Goal: Information Seeking & Learning: Learn about a topic

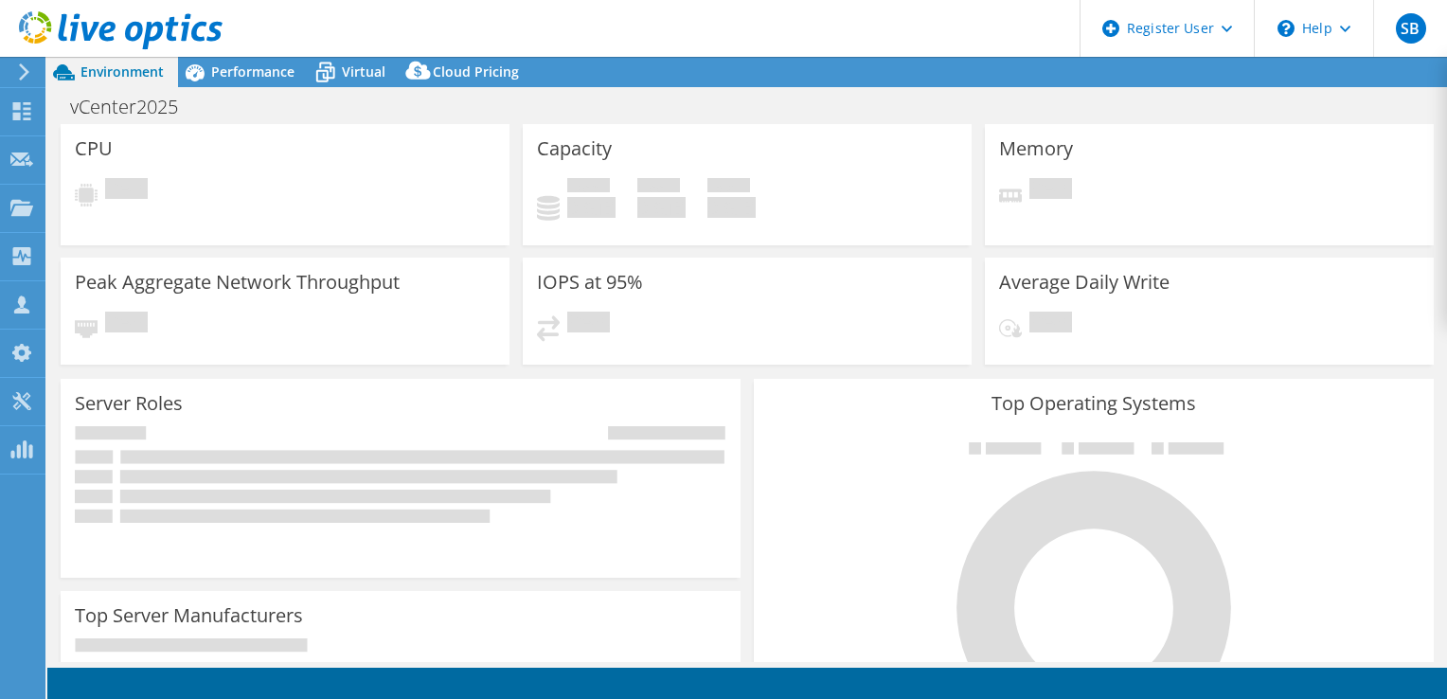
select select "USEast"
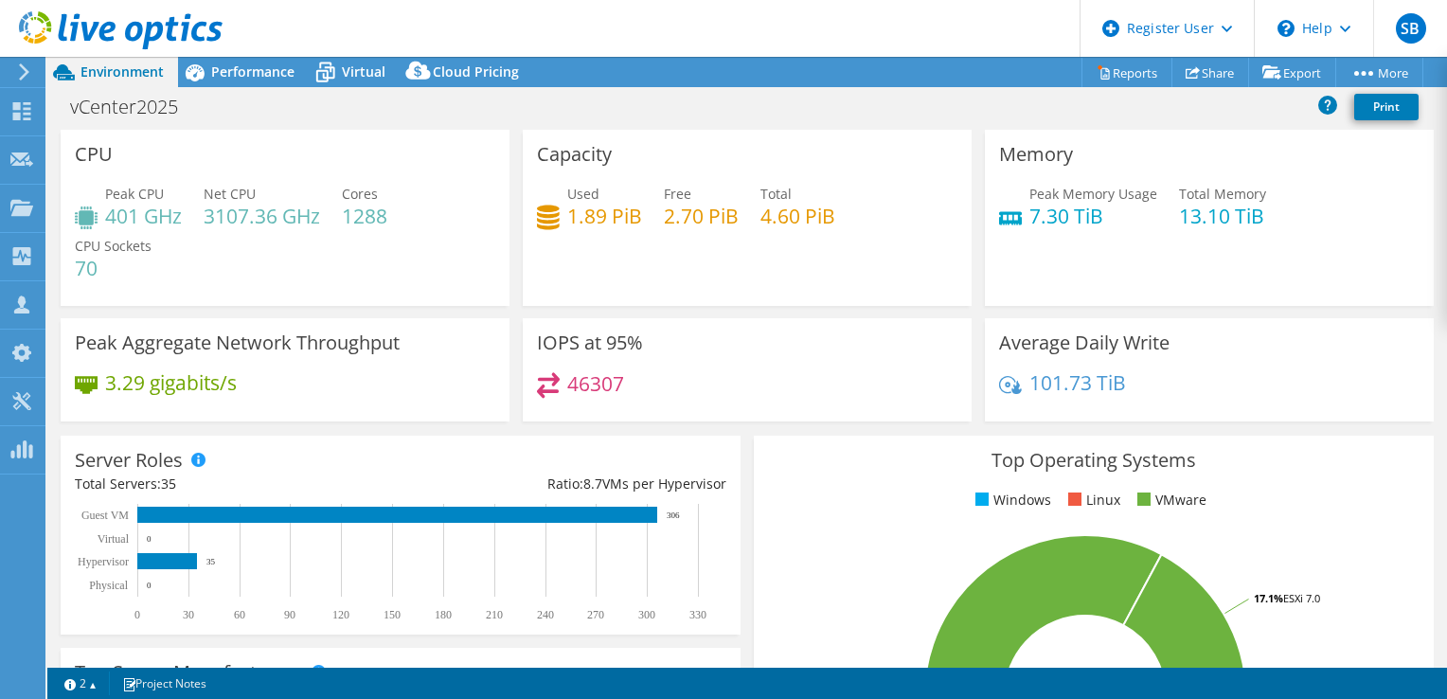
click at [368, 74] on span "Virtual" at bounding box center [364, 72] width 44 height 18
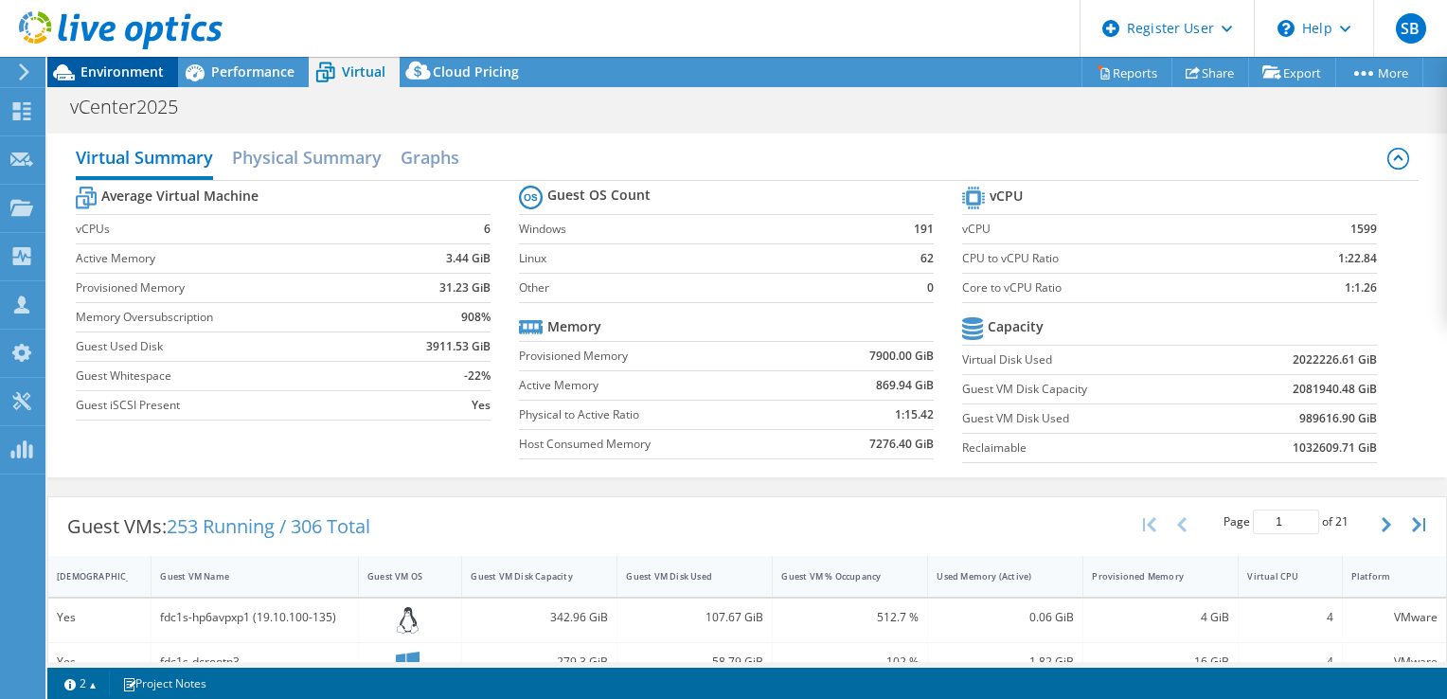
click at [127, 77] on span "Environment" at bounding box center [122, 72] width 83 height 18
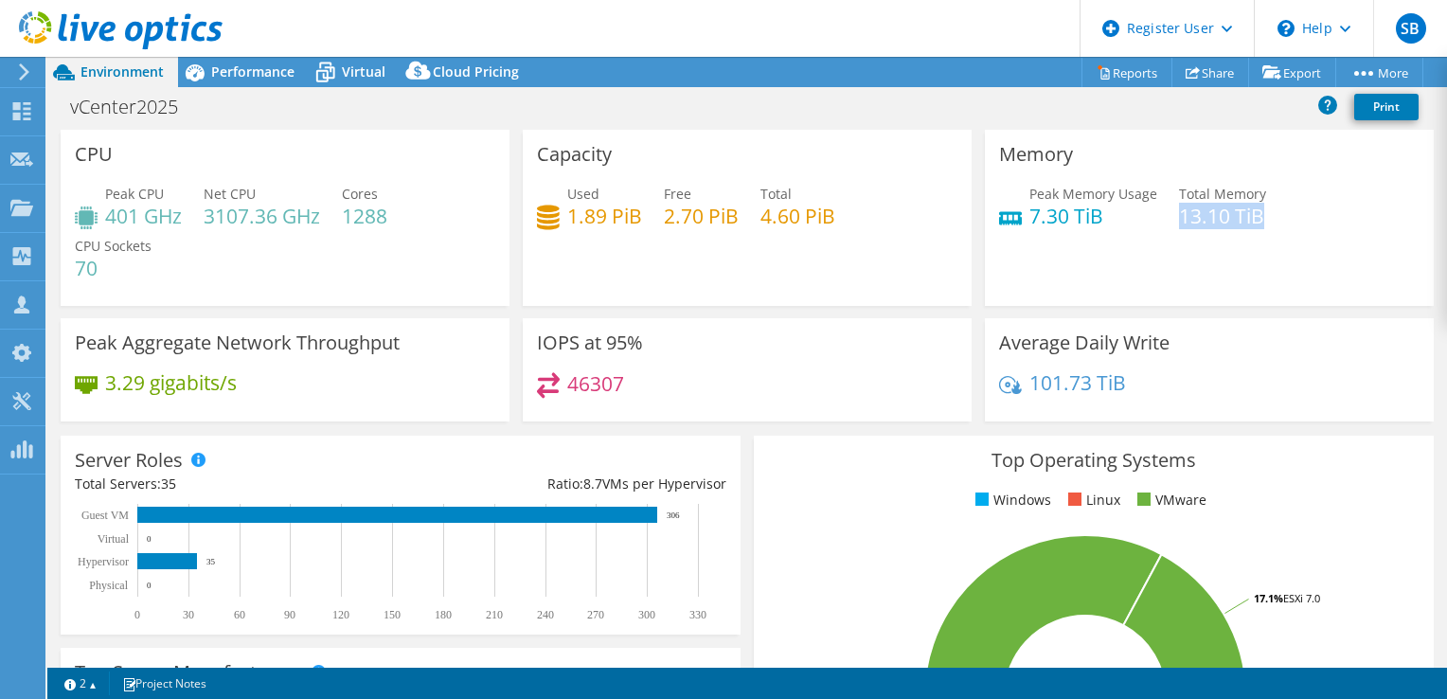
drag, startPoint x: 1174, startPoint y: 215, endPoint x: 1257, endPoint y: 211, distance: 83.4
click at [1257, 211] on div "Peak Memory Usage 7.30 TiB Total Memory 13.10 TiB" at bounding box center [1209, 215] width 421 height 62
drag, startPoint x: 1257, startPoint y: 211, endPoint x: 1220, endPoint y: 231, distance: 42.0
click at [1220, 231] on div "Peak Memory Usage 7.30 TiB Total Memory 13.10 TiB" at bounding box center [1209, 215] width 421 height 62
drag, startPoint x: 1019, startPoint y: 222, endPoint x: 1097, endPoint y: 216, distance: 77.9
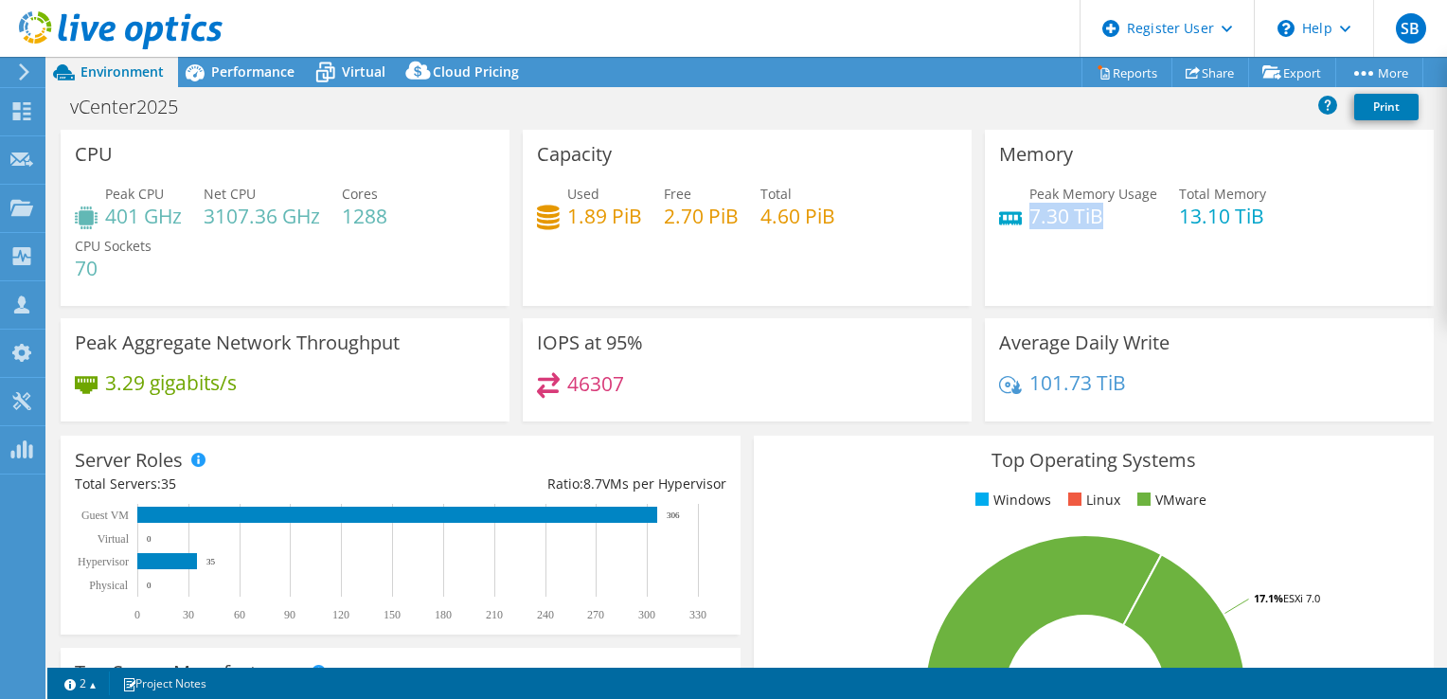
click at [1097, 216] on h4 "7.30 TiB" at bounding box center [1094, 216] width 128 height 21
drag, startPoint x: 1097, startPoint y: 216, endPoint x: 1050, endPoint y: 260, distance: 64.4
click at [1050, 260] on div "Memory Peak Memory Usage 7.30 TiB Total Memory 13.10 TiB" at bounding box center [1209, 218] width 449 height 176
click at [363, 66] on span "Virtual" at bounding box center [364, 72] width 44 height 18
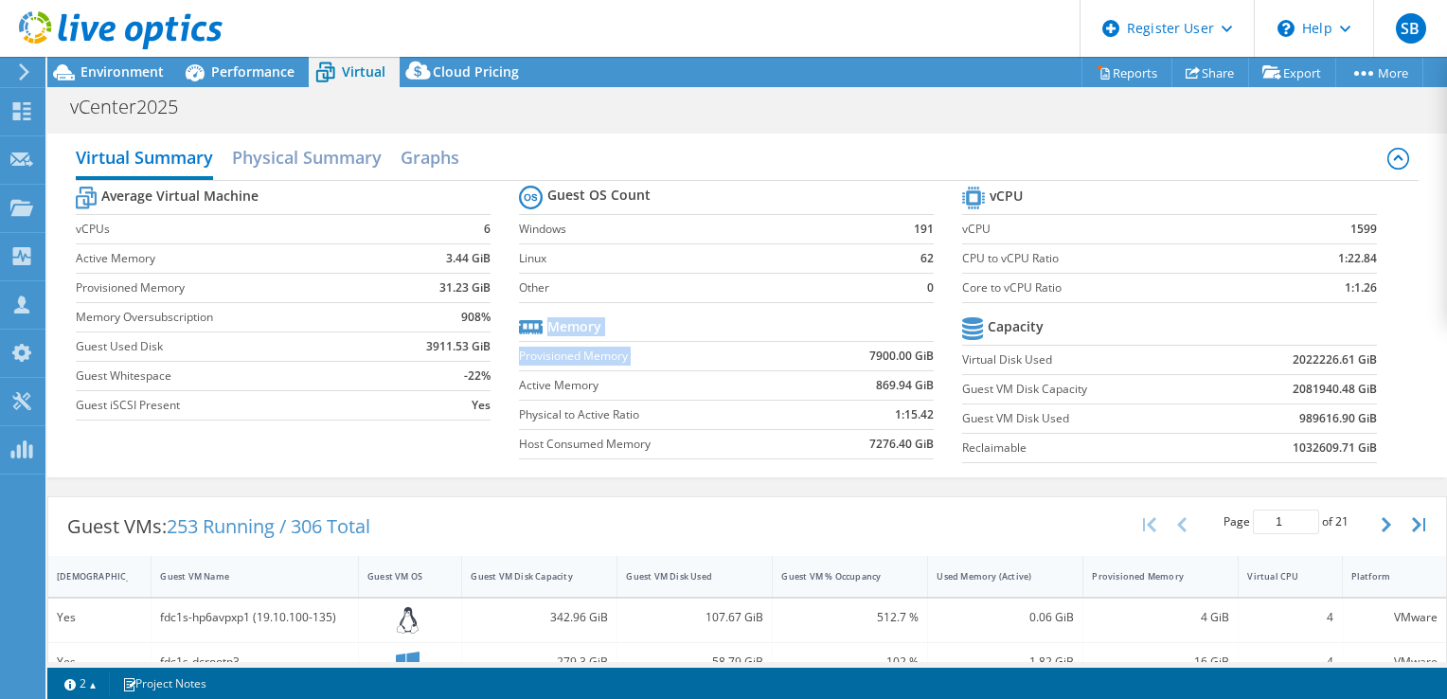
drag, startPoint x: 851, startPoint y: 355, endPoint x: 925, endPoint y: 352, distance: 73.9
click at [925, 352] on section "Guest OS Count Windows 191 Linux 62 Other 0 Memory Provisioned Memory 7900.00 G…" at bounding box center [740, 325] width 443 height 288
click at [929, 356] on section "Guest OS Count Windows 191 Linux 62 Other 0 Memory Provisioned Memory 7900.00 G…" at bounding box center [740, 325] width 443 height 288
click at [928, 357] on section "Guest OS Count Windows 191 Linux 62 Other 0 Memory Provisioned Memory 7900.00 G…" at bounding box center [740, 325] width 443 height 288
drag, startPoint x: 864, startPoint y: 355, endPoint x: 919, endPoint y: 356, distance: 54.9
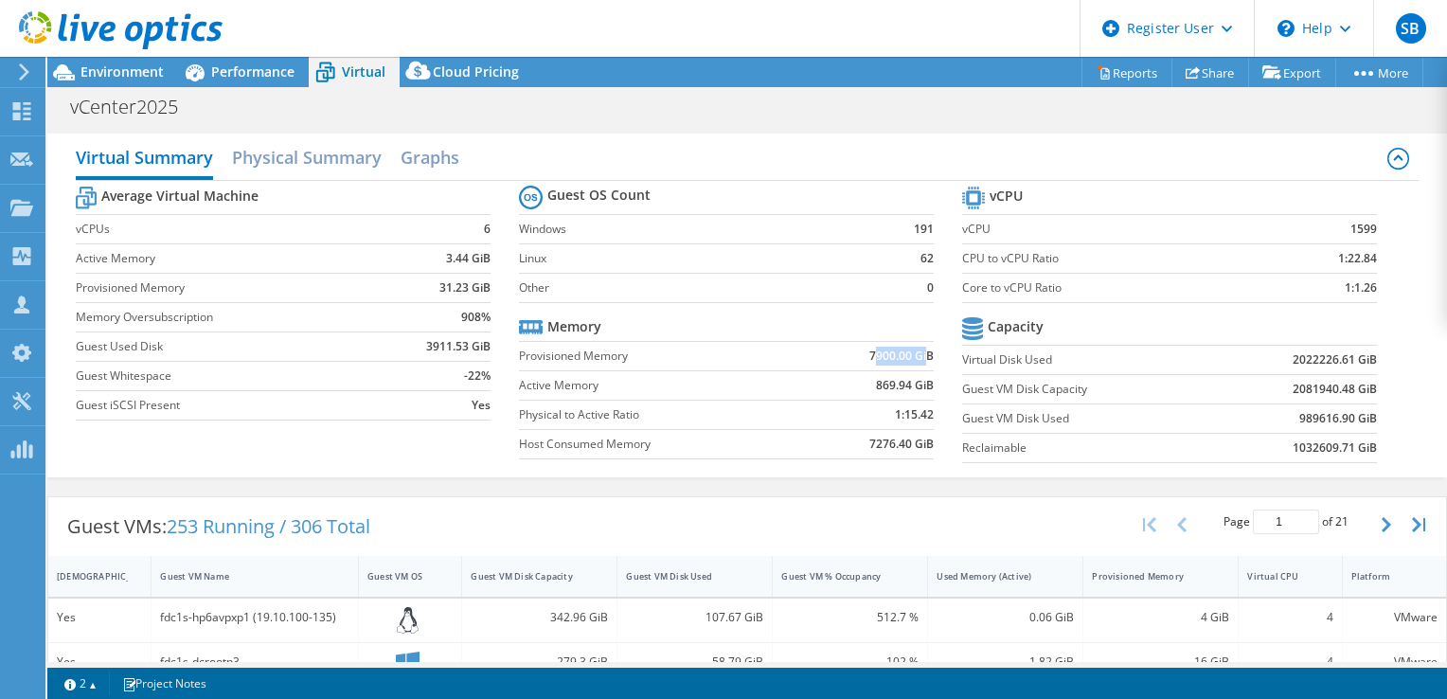
click at [919, 356] on b "7900.00 GiB" at bounding box center [902, 356] width 64 height 19
drag, startPoint x: 919, startPoint y: 356, endPoint x: 933, endPoint y: 389, distance: 36.1
click at [933, 389] on section "Guest OS Count Windows 191 Linux 62 Other 0 Memory Provisioned Memory 7900.00 G…" at bounding box center [740, 325] width 443 height 288
drag, startPoint x: 866, startPoint y: 386, endPoint x: 920, endPoint y: 385, distance: 54.0
click at [920, 385] on td "869.94 GiB" at bounding box center [869, 384] width 130 height 29
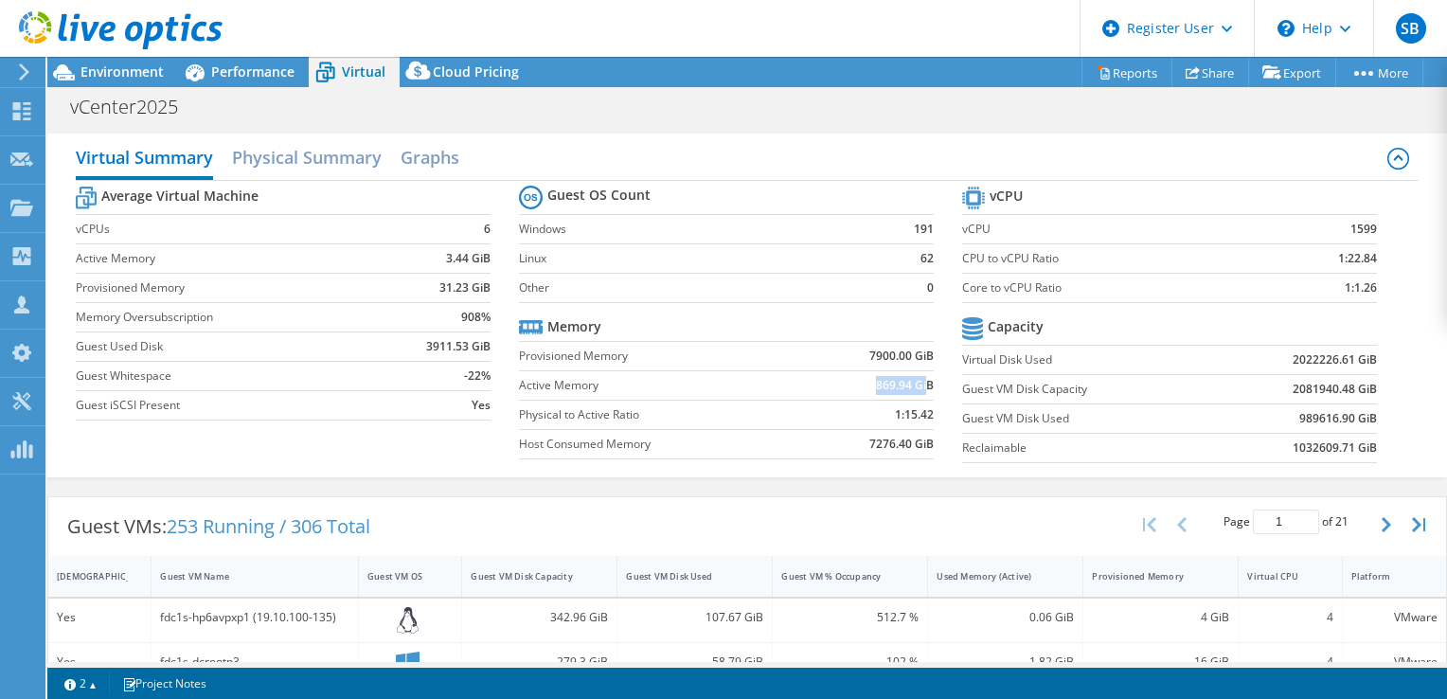
click at [917, 385] on b "869.94 GiB" at bounding box center [905, 385] width 58 height 19
click at [462, 320] on b "908%" at bounding box center [475, 317] width 29 height 19
drag, startPoint x: 455, startPoint y: 319, endPoint x: 481, endPoint y: 320, distance: 26.5
click at [481, 320] on td "908%" at bounding box center [437, 316] width 108 height 29
drag, startPoint x: 481, startPoint y: 320, endPoint x: 436, endPoint y: 455, distance: 142.0
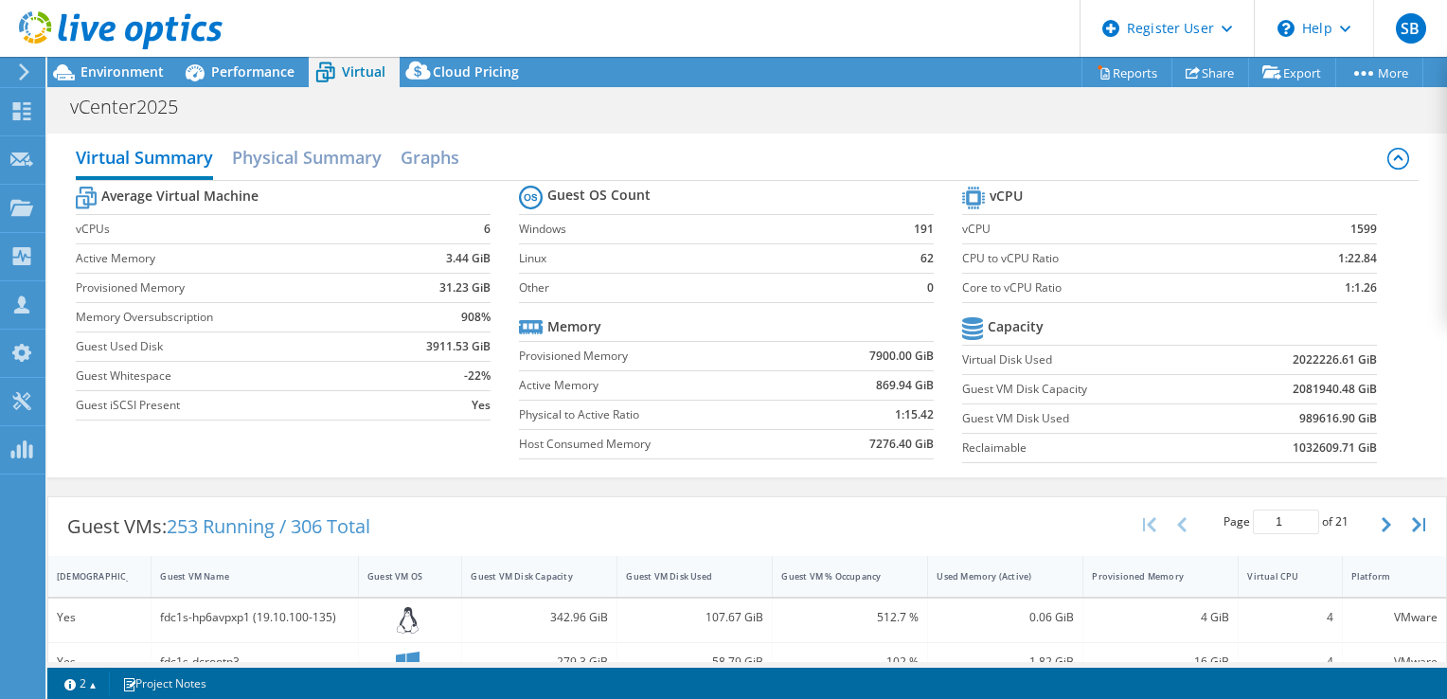
click at [436, 455] on div "Average Virtual Machine vCPUs 6 Active Memory 3.44 GiB Provisioned Memory 31.23…" at bounding box center [748, 327] width 1344 height 292
click at [1068, 521] on div "Guest VMs: 253 Running / 306 Total Page 1 of 21 5 rows 10 rows 20 rows 25 rows …" at bounding box center [747, 526] width 1398 height 59
click at [1105, 584] on div "Provisioned Memory" at bounding box center [1150, 576] width 132 height 29
click at [1092, 571] on div "Provisioned Memory" at bounding box center [1149, 576] width 115 height 12
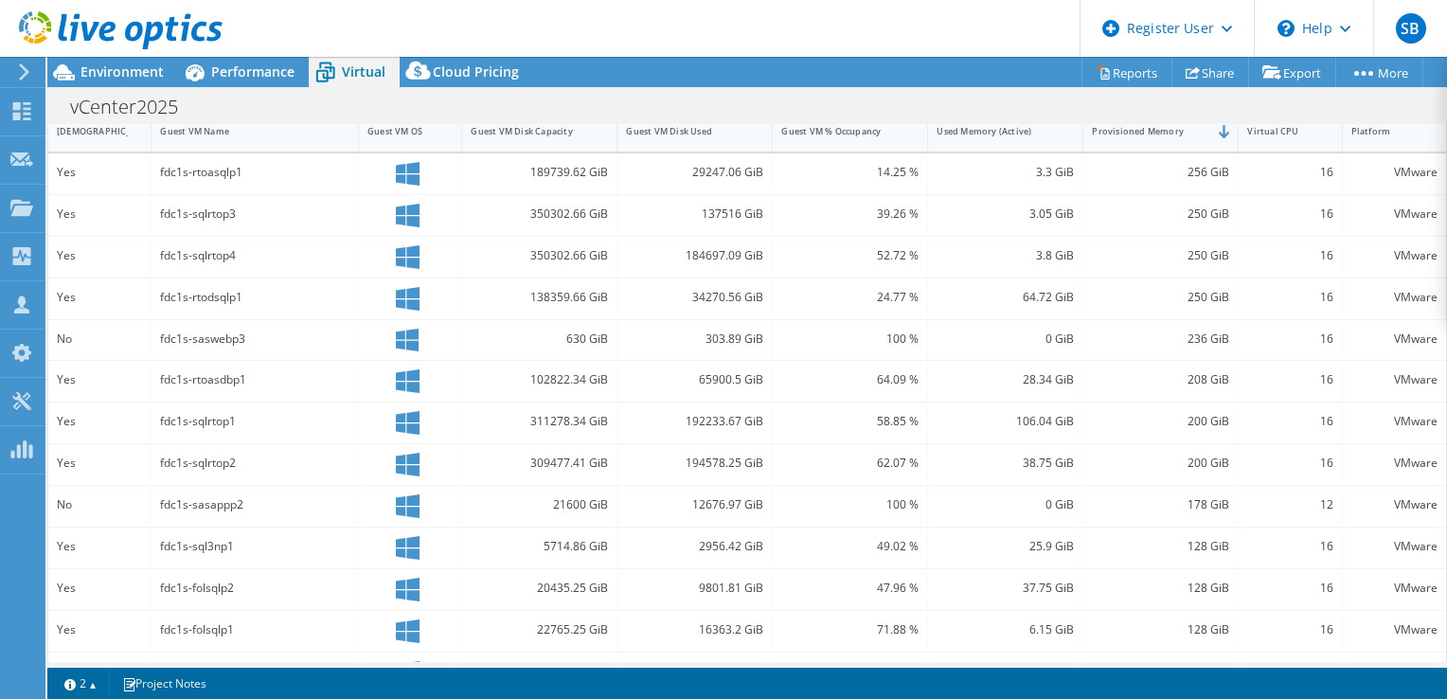
scroll to position [0, 0]
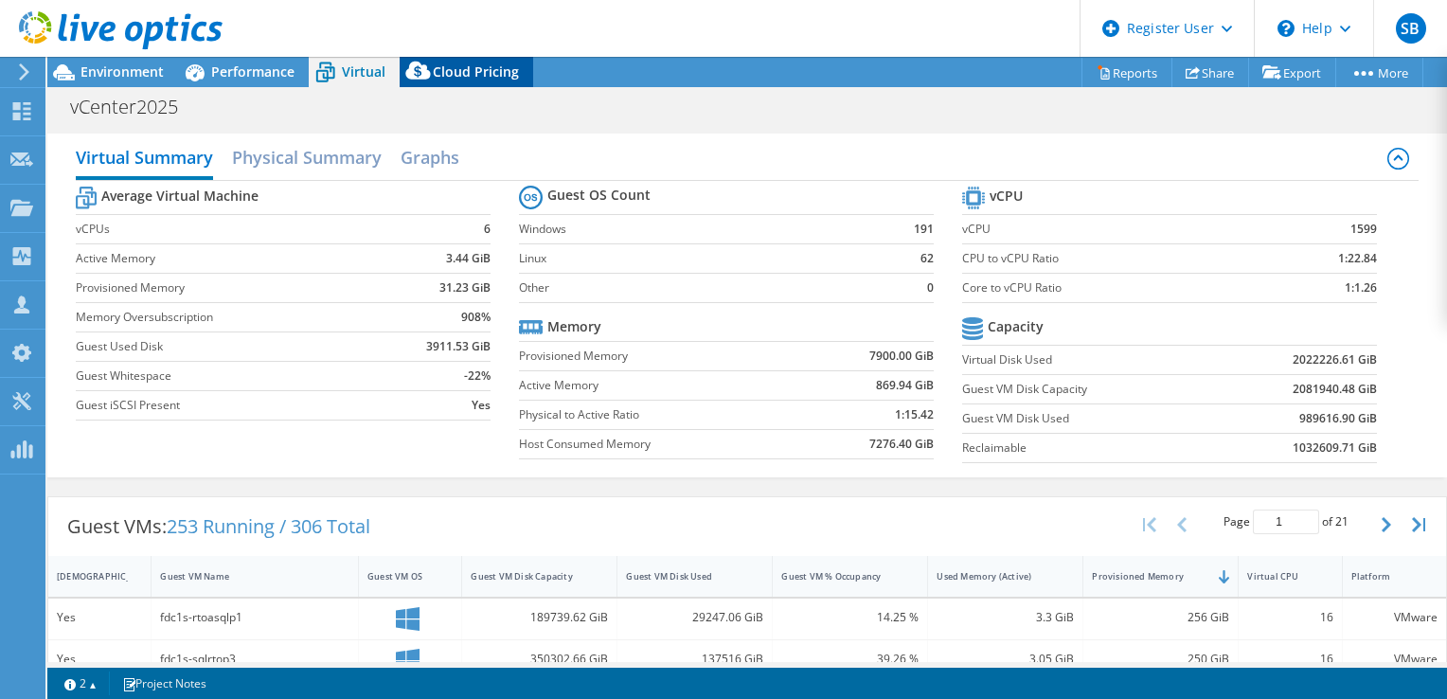
click at [428, 72] on icon at bounding box center [419, 75] width 38 height 38
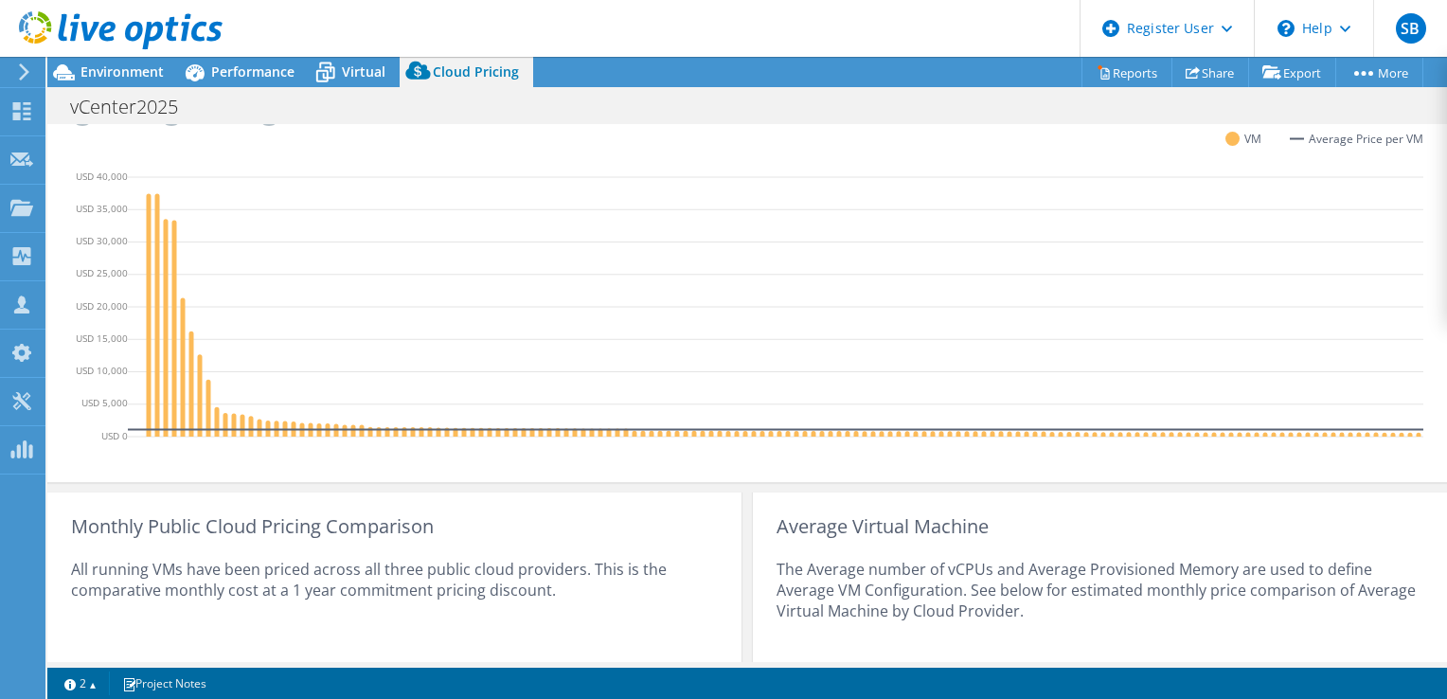
scroll to position [379, 0]
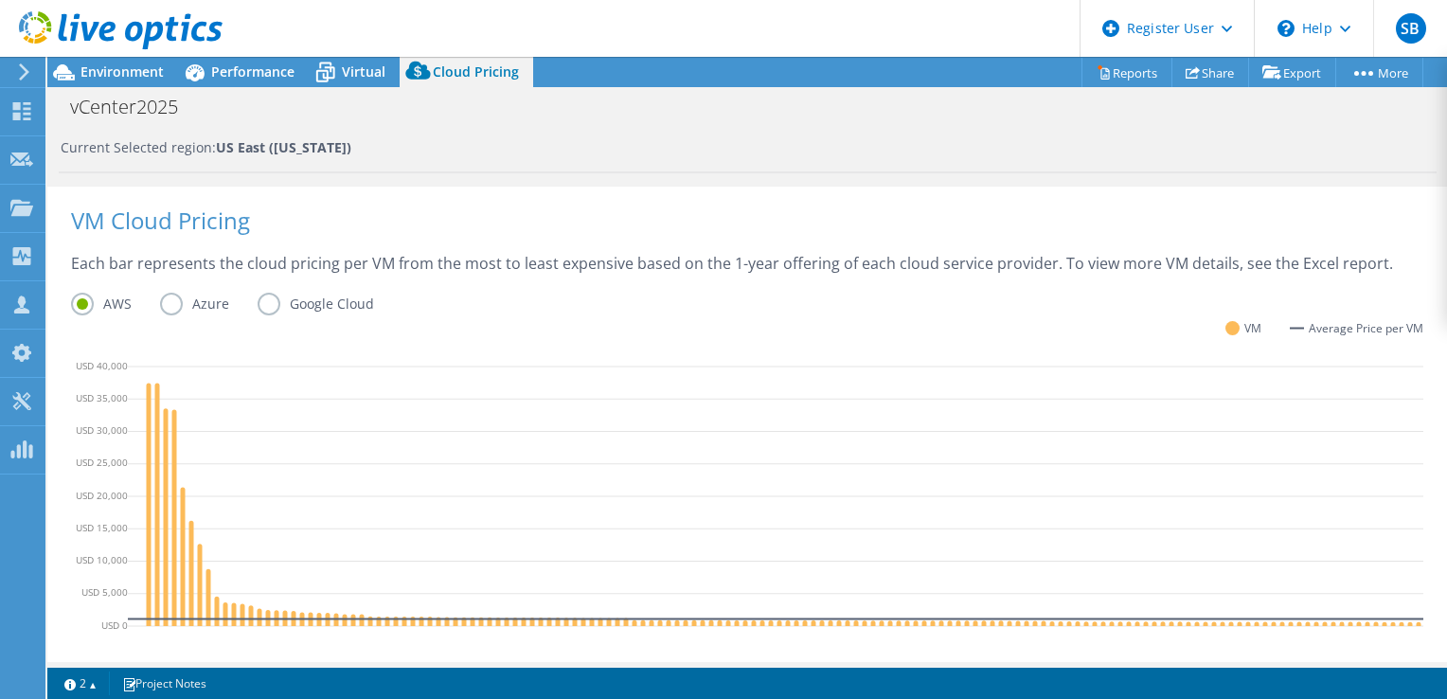
click at [171, 298] on label "Azure" at bounding box center [209, 304] width 98 height 23
click at [0, 0] on input "Azure" at bounding box center [0, 0] width 0 height 0
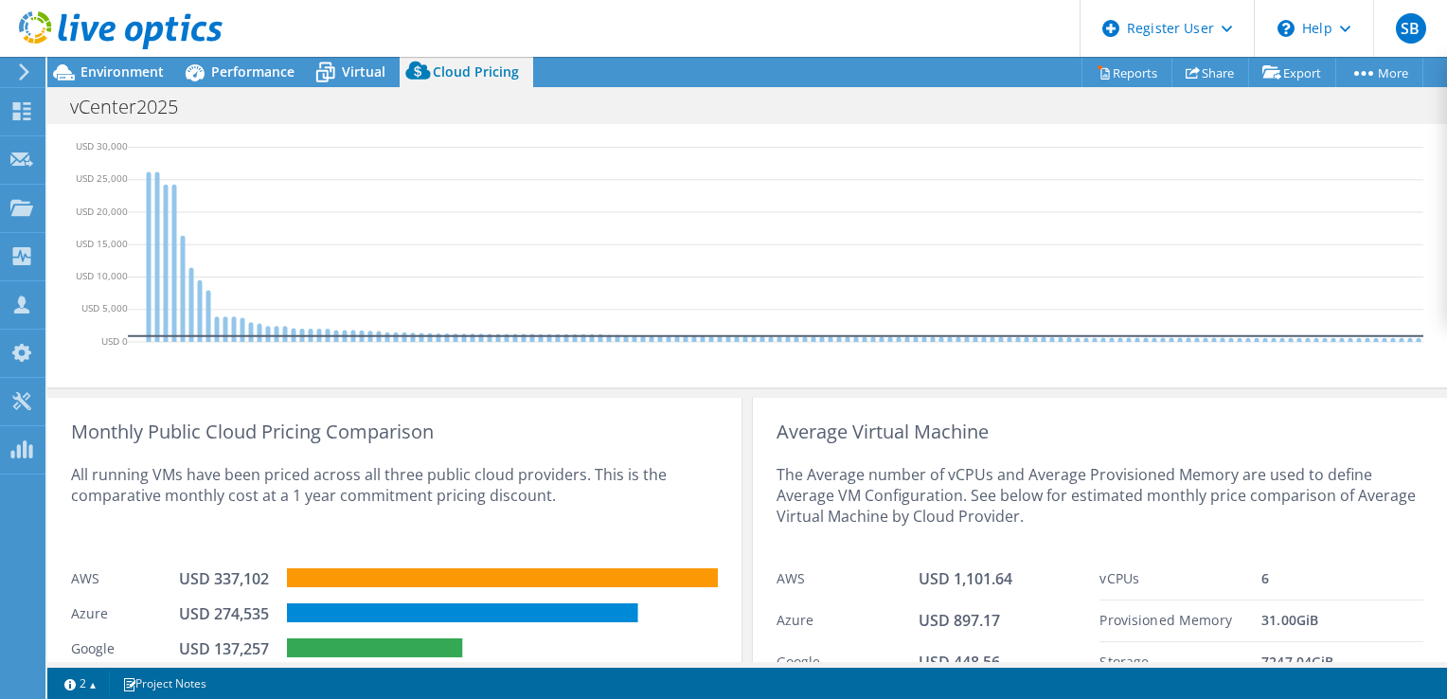
scroll to position [758, 0]
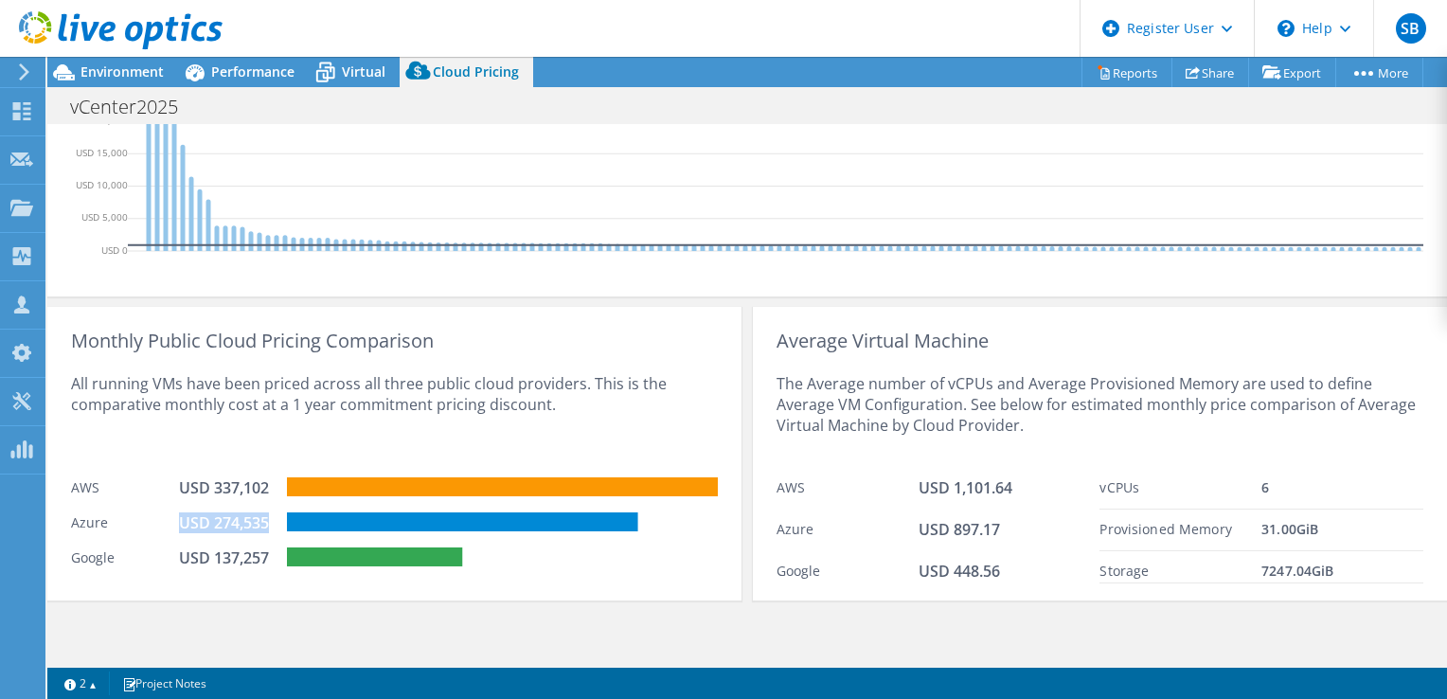
drag, startPoint x: 182, startPoint y: 542, endPoint x: 272, endPoint y: 542, distance: 90.0
click at [272, 533] on div "USD 274,535" at bounding box center [226, 522] width 95 height 21
drag, startPoint x: 272, startPoint y: 542, endPoint x: 253, endPoint y: 610, distance: 70.8
click at [253, 601] on div "Monthly Public Cloud Pricing Comparison All running VMs have been priced across…" at bounding box center [394, 454] width 694 height 294
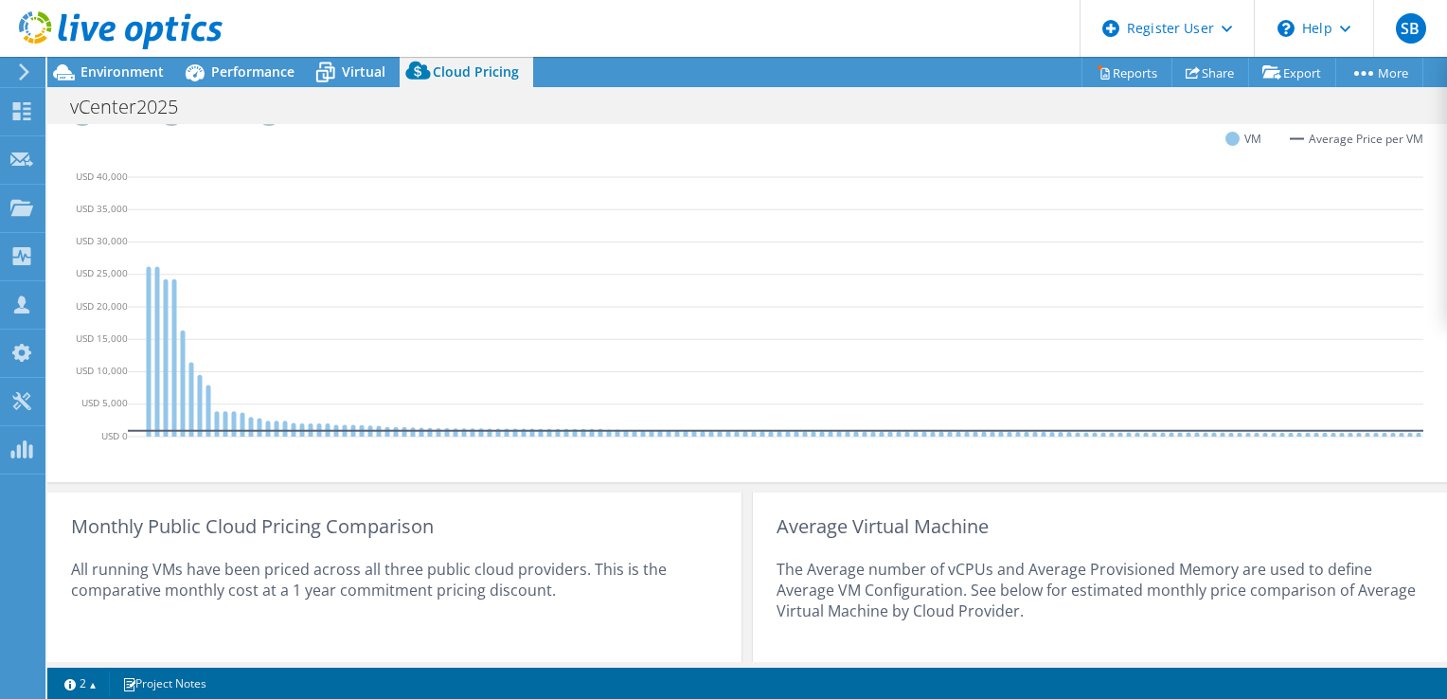
scroll to position [474, 0]
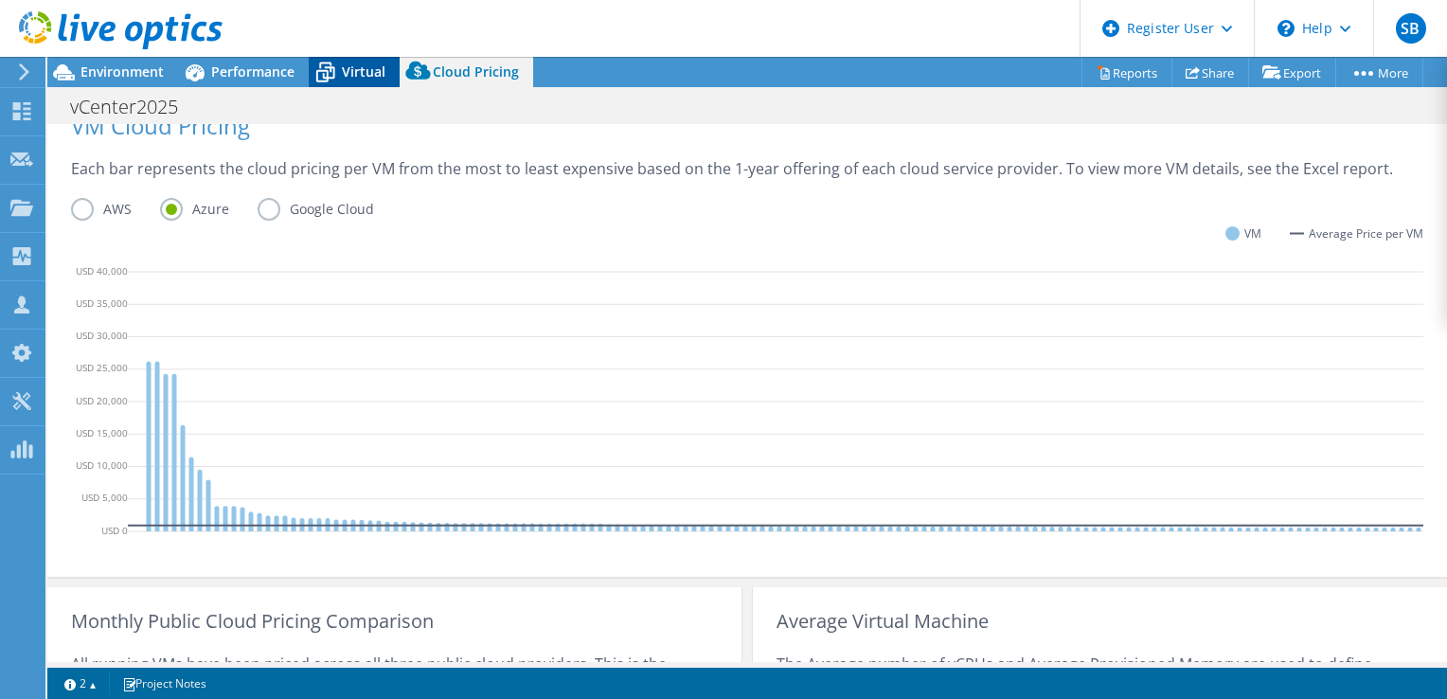
click at [368, 67] on span "Virtual" at bounding box center [364, 72] width 44 height 18
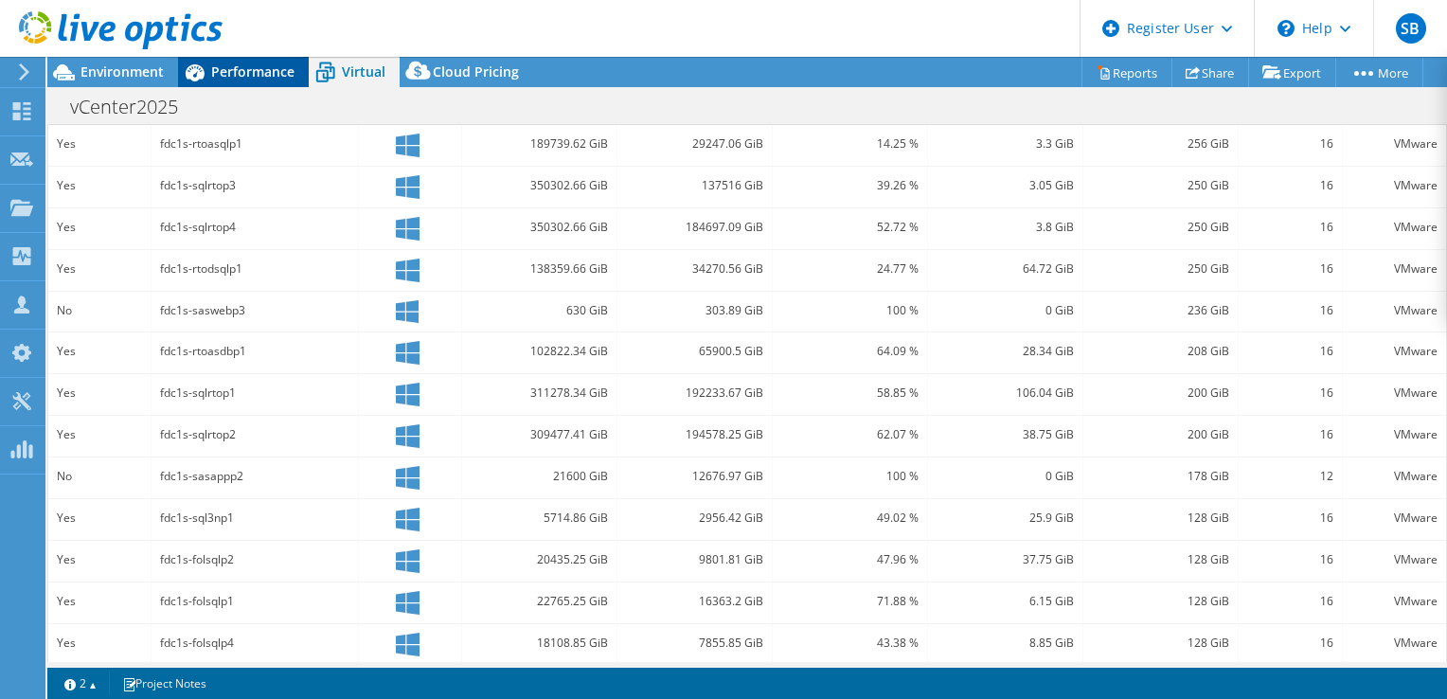
click at [273, 81] on div "Performance" at bounding box center [243, 72] width 131 height 30
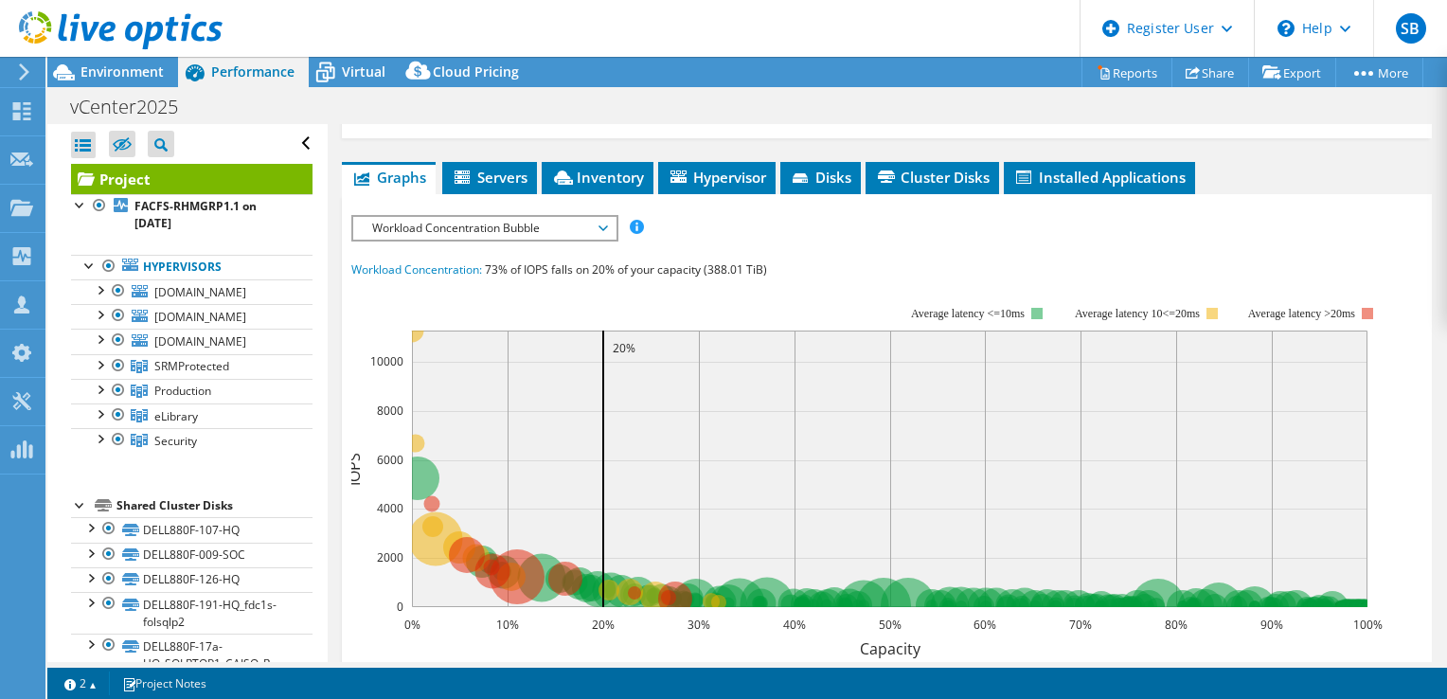
scroll to position [53, 0]
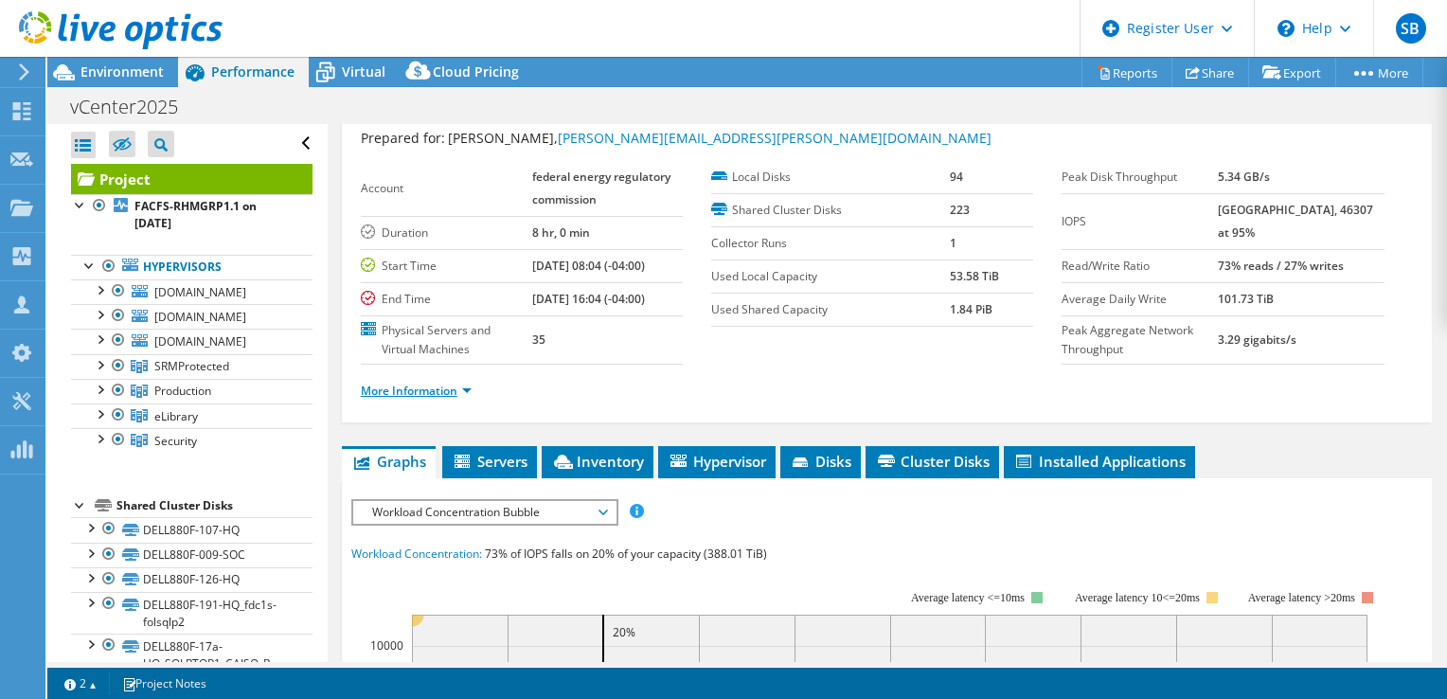
click at [453, 391] on link "More Information" at bounding box center [416, 391] width 111 height 16
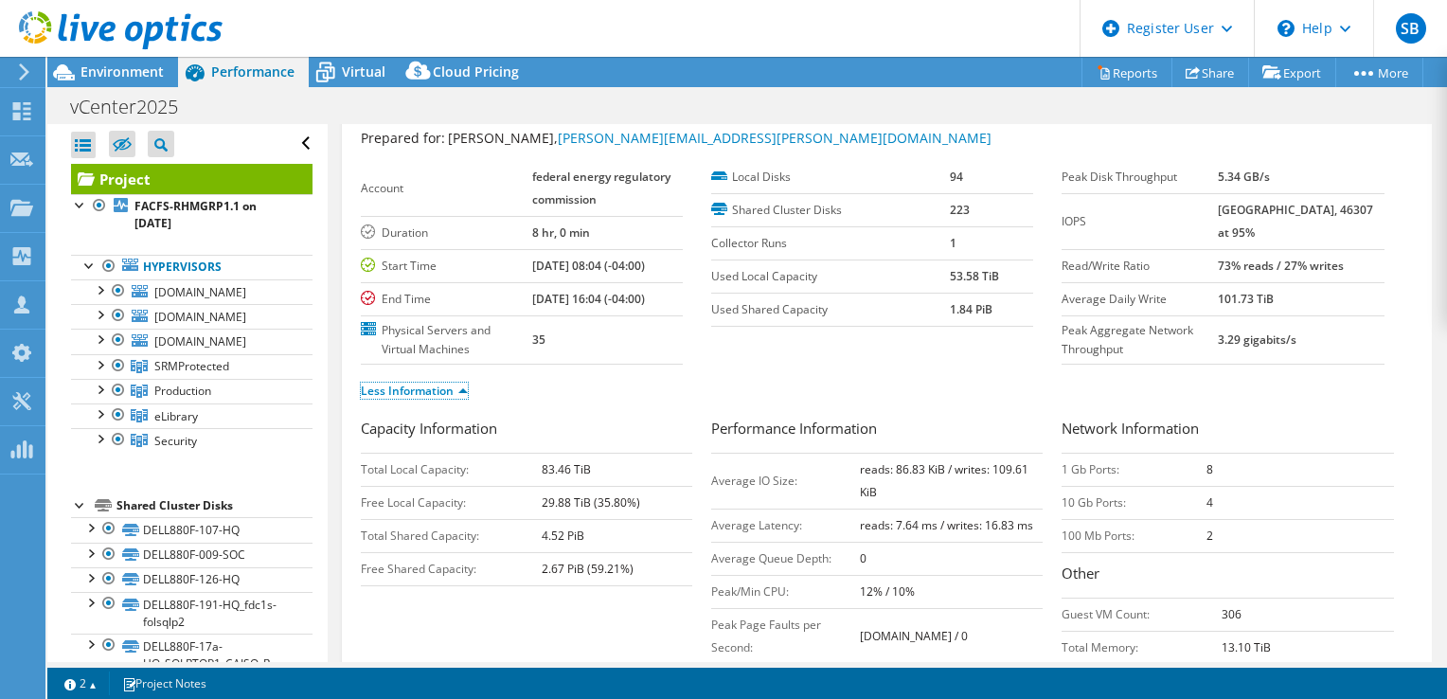
scroll to position [148, 0]
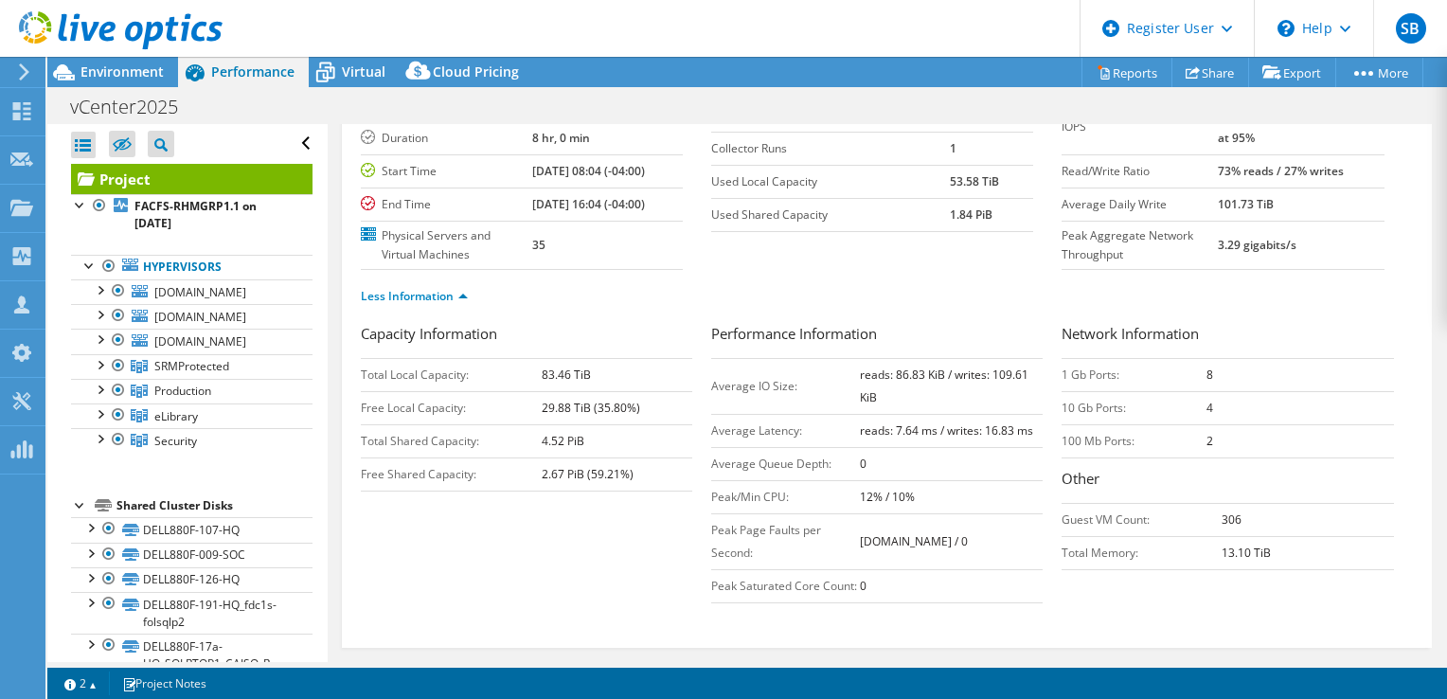
drag, startPoint x: 530, startPoint y: 440, endPoint x: 584, endPoint y: 440, distance: 54.0
click at [584, 440] on tr "Total Shared Capacity: 4.52 PiB" at bounding box center [527, 440] width 332 height 33
drag, startPoint x: 584, startPoint y: 440, endPoint x: 527, endPoint y: 529, distance: 104.8
click at [527, 529] on div "Capacity Information Total Local Capacity: 83.46 TiB Free Local Capacity: 29.88…" at bounding box center [887, 468] width 1052 height 290
drag, startPoint x: 542, startPoint y: 470, endPoint x: 637, endPoint y: 468, distance: 94.7
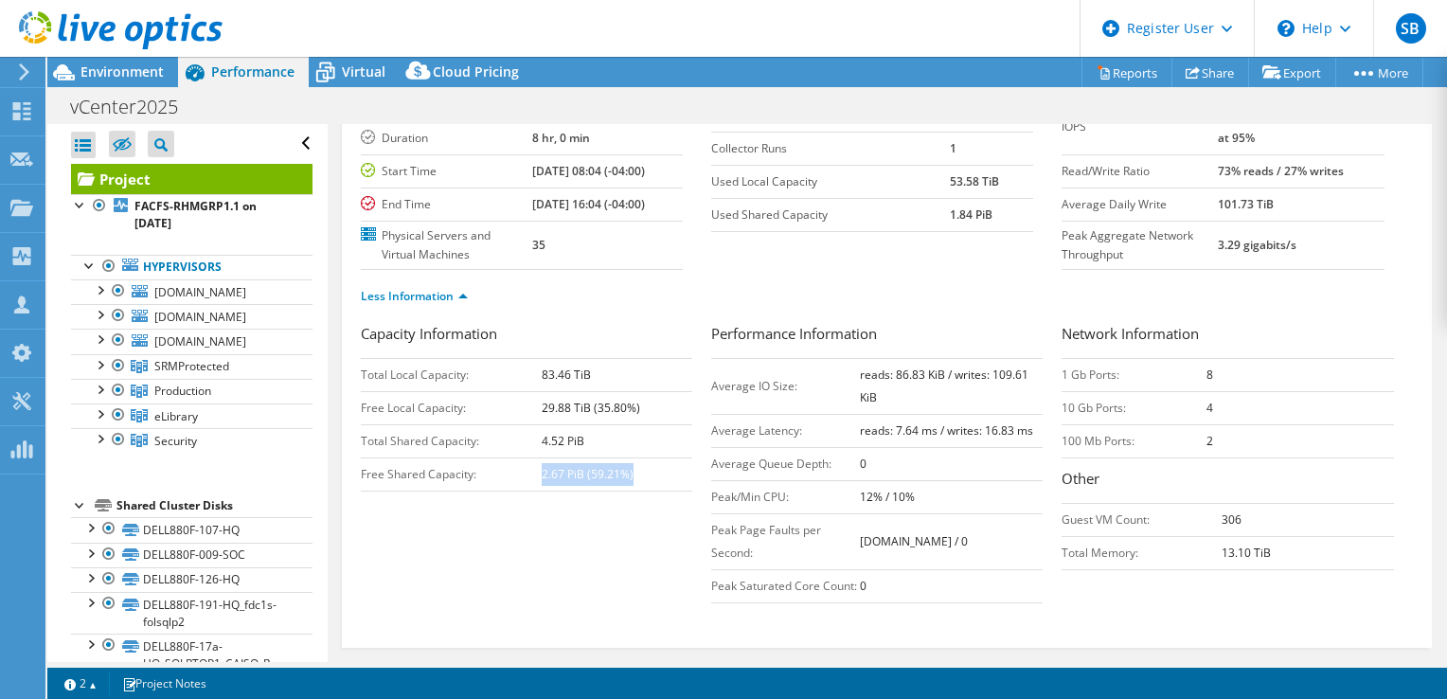
click at [637, 468] on td "2.67 PiB (59.21%)" at bounding box center [617, 474] width 151 height 33
drag, startPoint x: 637, startPoint y: 468, endPoint x: 584, endPoint y: 501, distance: 62.6
click at [584, 501] on div "Capacity Information Total Local Capacity: 83.46 TiB Free Local Capacity: 29.88…" at bounding box center [887, 468] width 1052 height 290
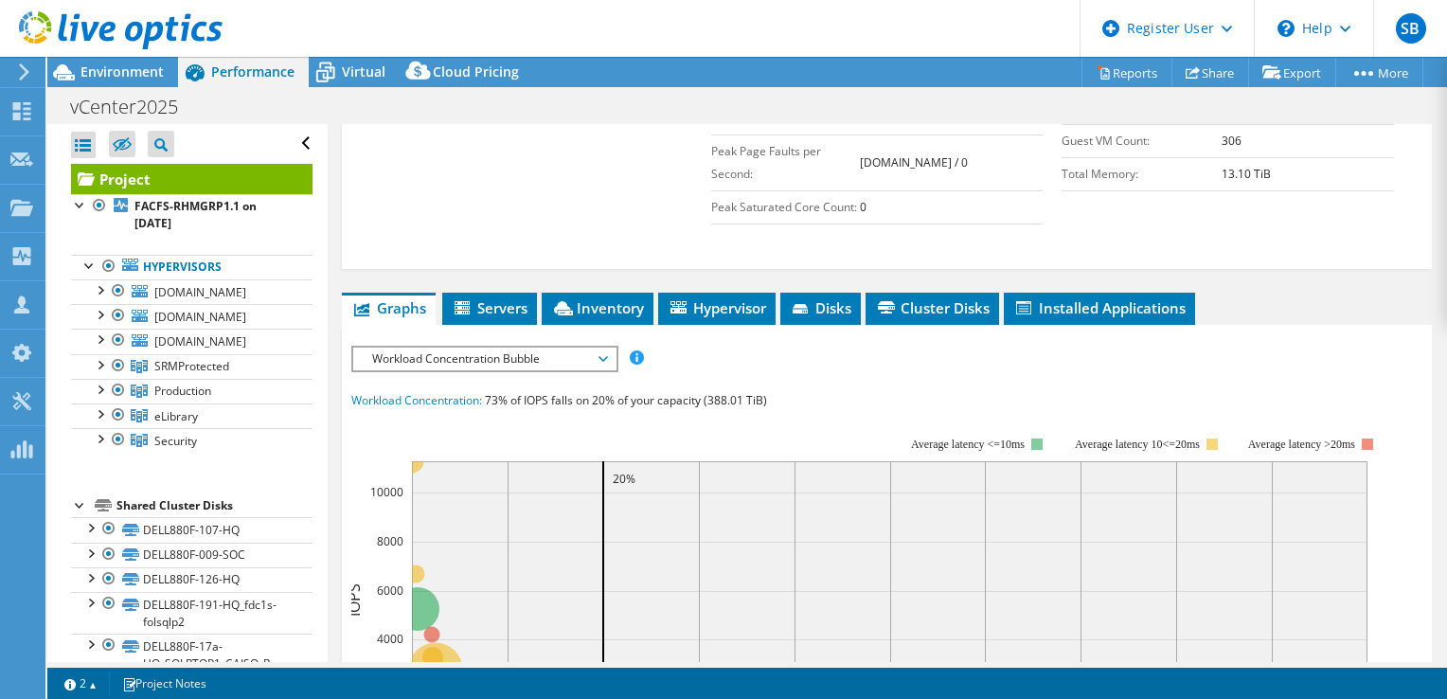
scroll to position [716, 0]
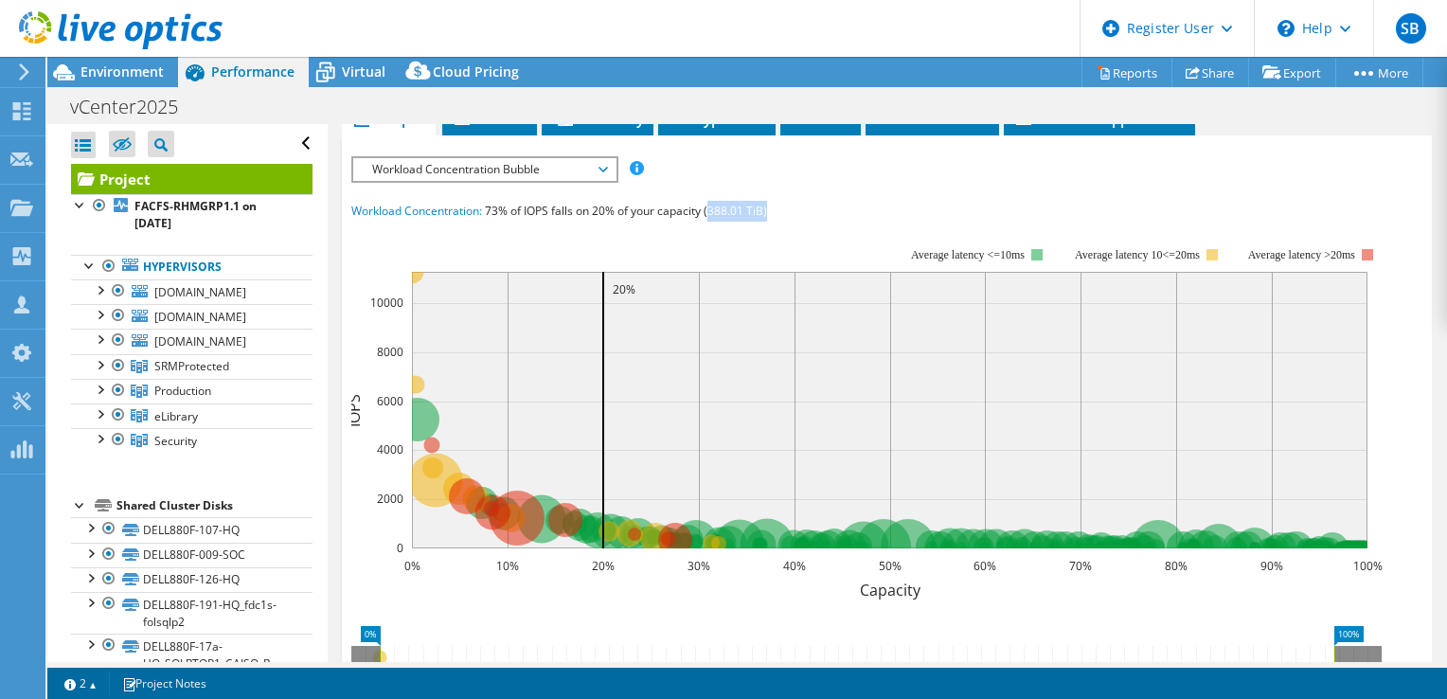
drag, startPoint x: 709, startPoint y: 228, endPoint x: 769, endPoint y: 229, distance: 60.6
click at [769, 222] on div "Workload Concentration: 73% of IOPS falls on 20% of your capacity (388.01 TiB)" at bounding box center [886, 211] width 1071 height 21
drag, startPoint x: 769, startPoint y: 229, endPoint x: 799, endPoint y: 242, distance: 32.2
click at [799, 242] on rect at bounding box center [867, 411] width 1032 height 379
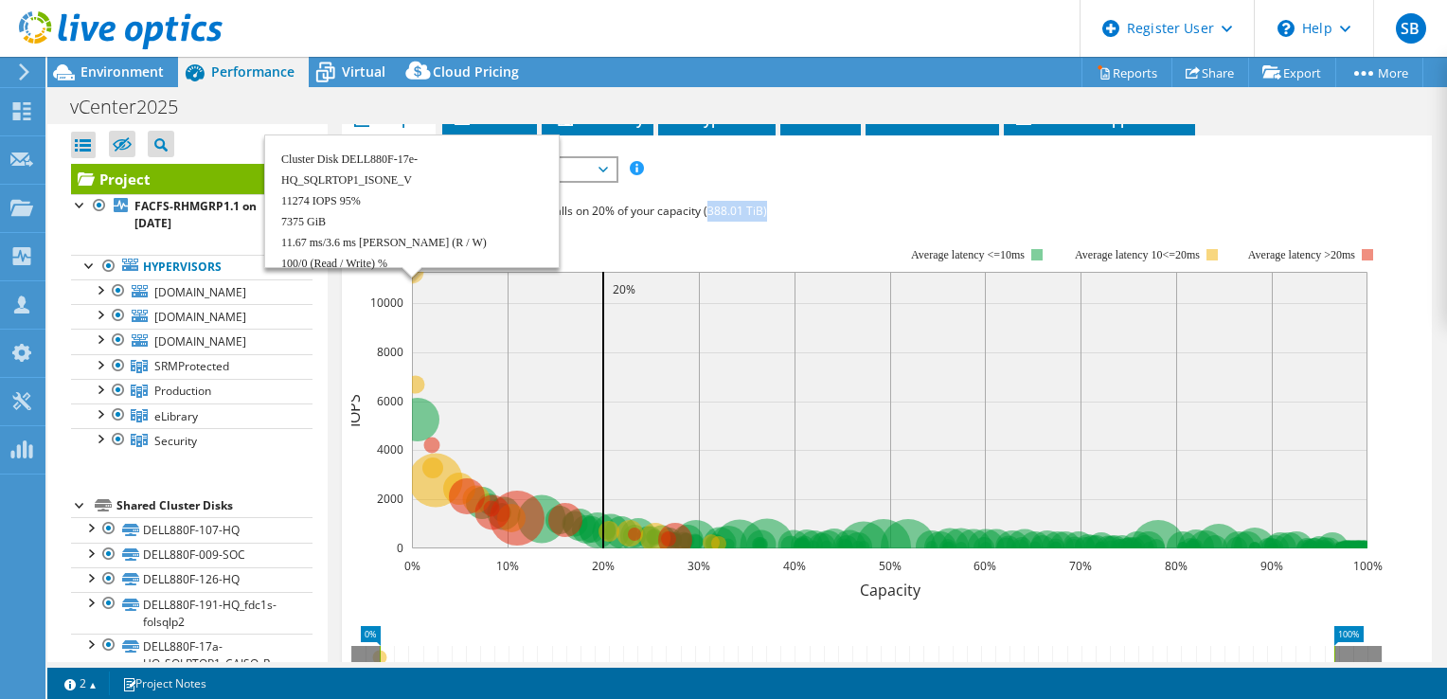
click at [418, 283] on circle at bounding box center [412, 272] width 24 height 24
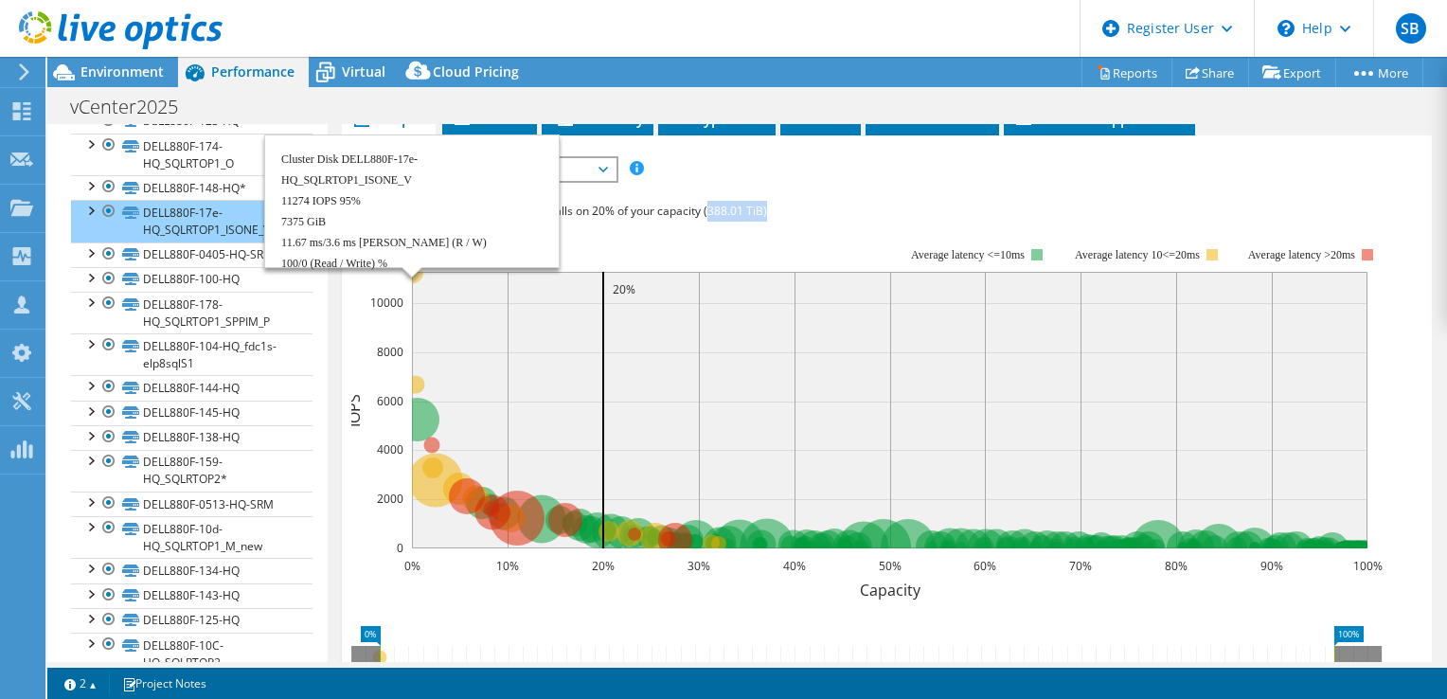
scroll to position [3001, 0]
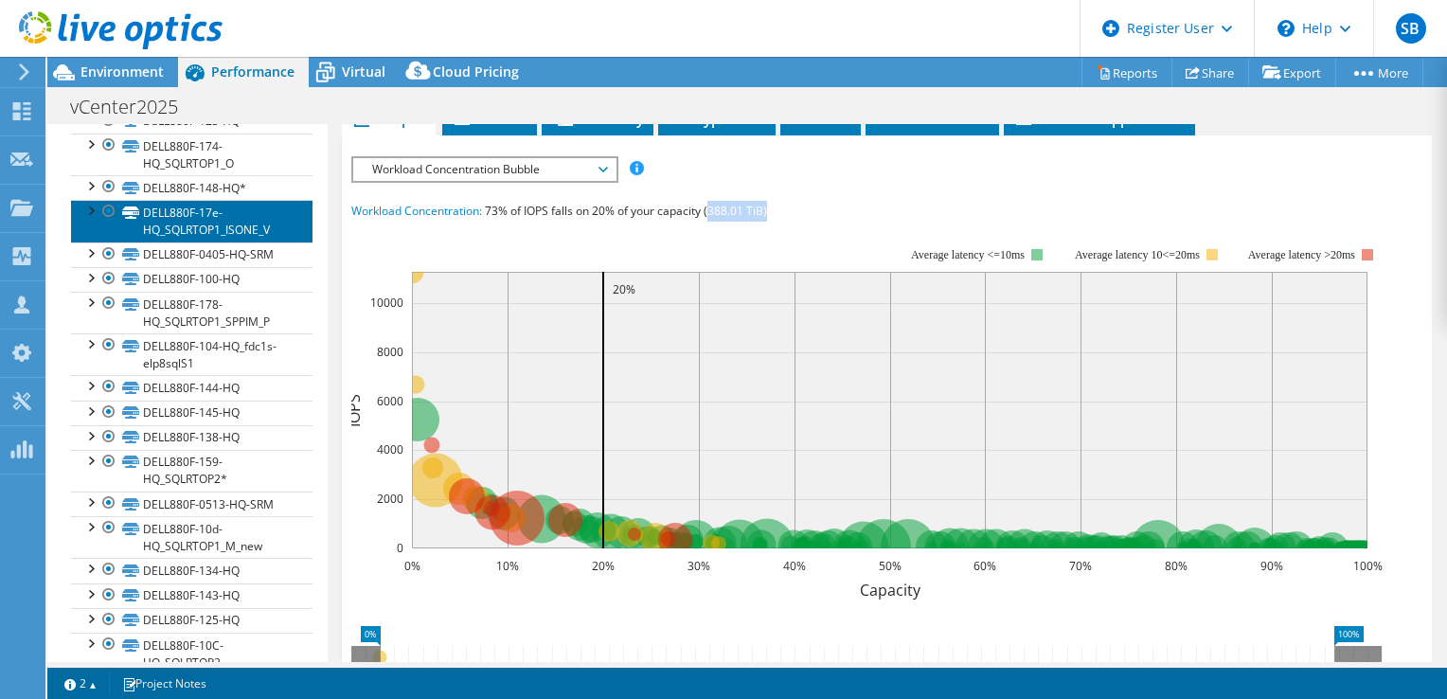
click at [212, 242] on link "DELL880F-17e-HQ_SQLRTOP1_ISONE_V" at bounding box center [192, 221] width 242 height 42
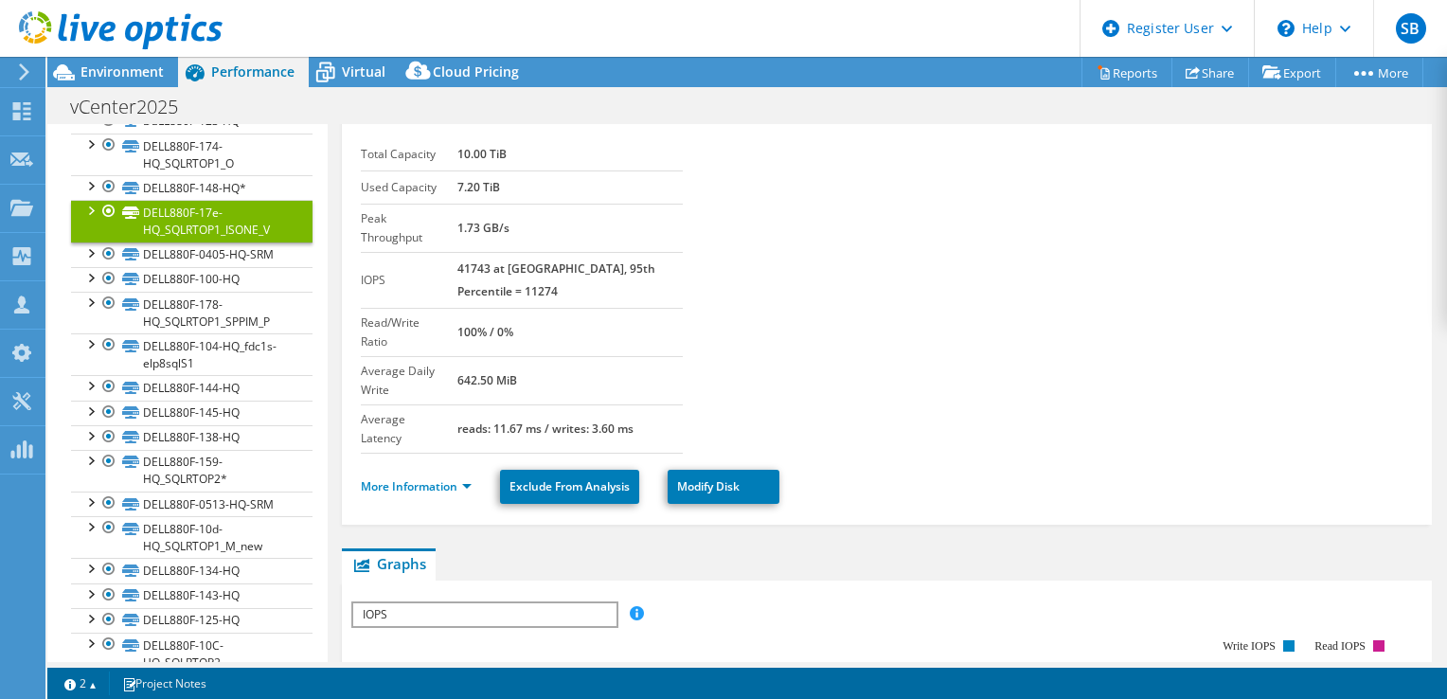
scroll to position [0, 0]
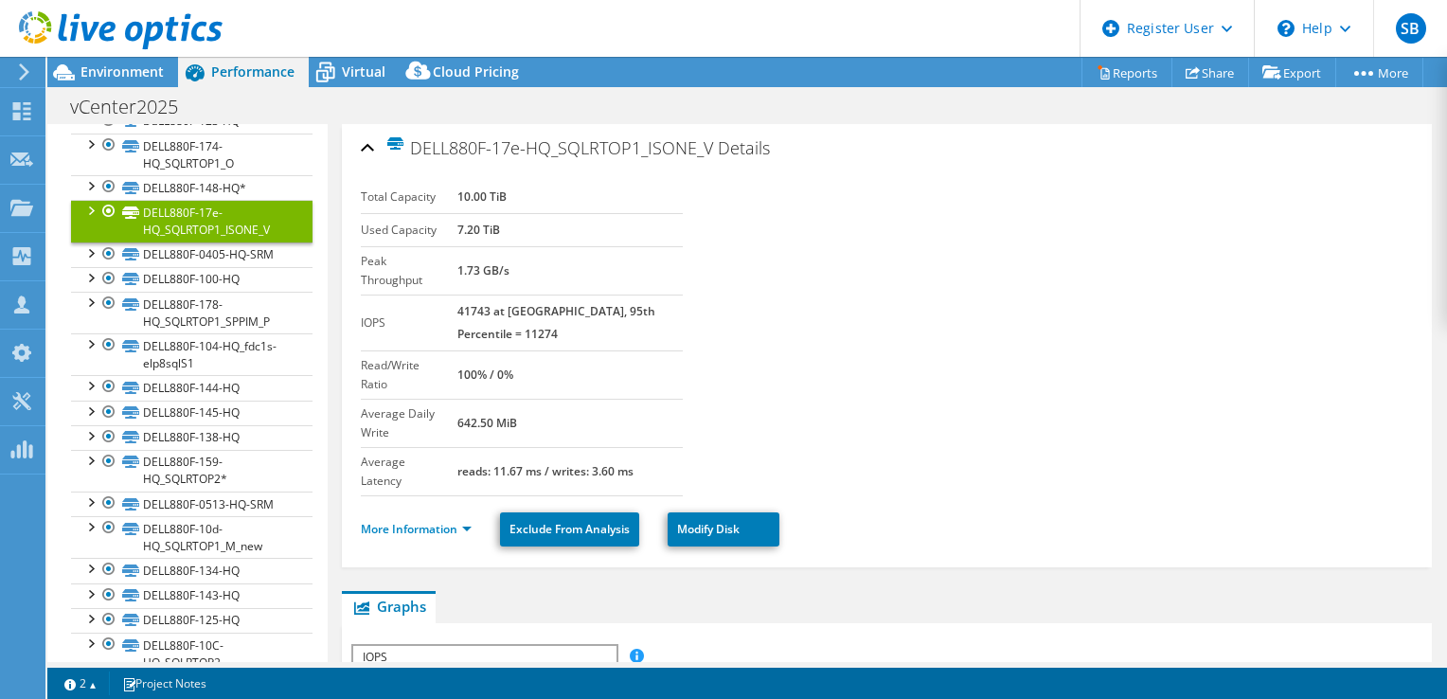
drag, startPoint x: 462, startPoint y: 229, endPoint x: 519, endPoint y: 229, distance: 56.8
click at [519, 229] on tr "Used Capacity 7.20 TiB" at bounding box center [522, 229] width 322 height 33
click at [881, 332] on section "Total Capacity 10.00 TiB Used Capacity 7.20 TiB Peak Throughput 1.73 GB/s IOPS …" at bounding box center [887, 338] width 1052 height 315
drag, startPoint x: 472, startPoint y: 324, endPoint x: 510, endPoint y: 322, distance: 37.9
click at [510, 322] on td "41743 at [GEOGRAPHIC_DATA], 95th Percentile = 11274" at bounding box center [570, 323] width 225 height 56
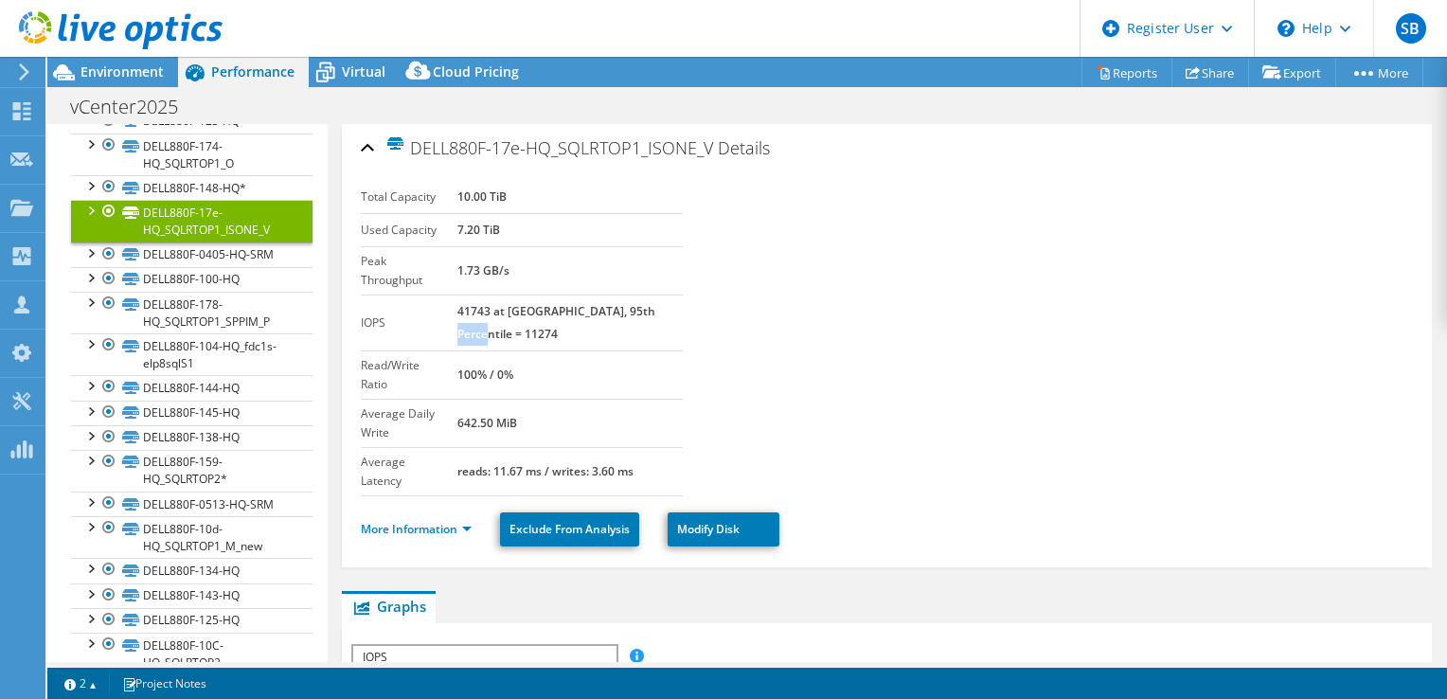
drag, startPoint x: 510, startPoint y: 322, endPoint x: 736, endPoint y: 347, distance: 227.7
click at [736, 347] on section "Total Capacity 10.00 TiB Used Capacity 7.20 TiB Peak Throughput 1.73 GB/s IOPS …" at bounding box center [887, 338] width 1052 height 315
click at [371, 77] on span "Virtual" at bounding box center [364, 72] width 44 height 18
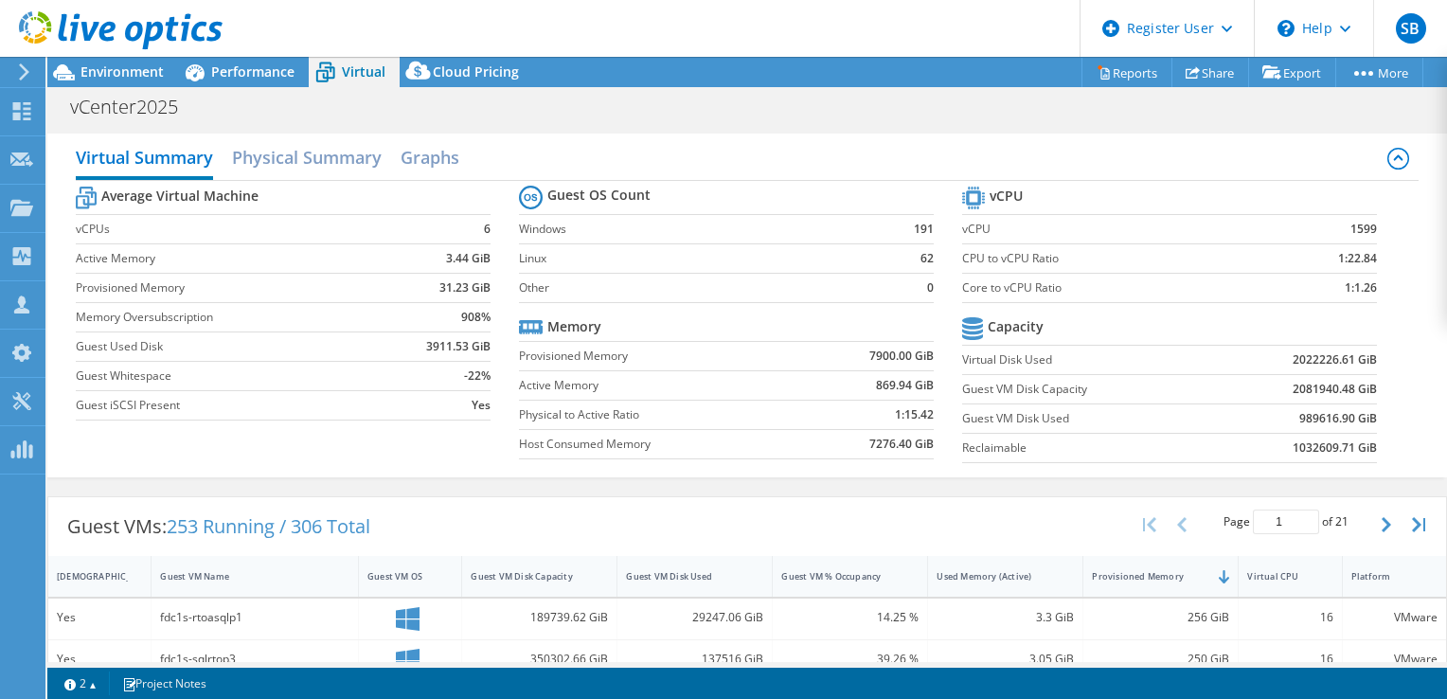
scroll to position [3069, 0]
drag, startPoint x: 856, startPoint y: 347, endPoint x: 928, endPoint y: 355, distance: 72.5
click at [928, 355] on section "Guest OS Count Windows 191 Linux 62 Other 0 Memory Provisioned Memory 7900.00 G…" at bounding box center [740, 325] width 443 height 288
click at [932, 362] on section "Guest OS Count Windows 191 Linux 62 Other 0 Memory Provisioned Memory 7900.00 G…" at bounding box center [740, 325] width 443 height 288
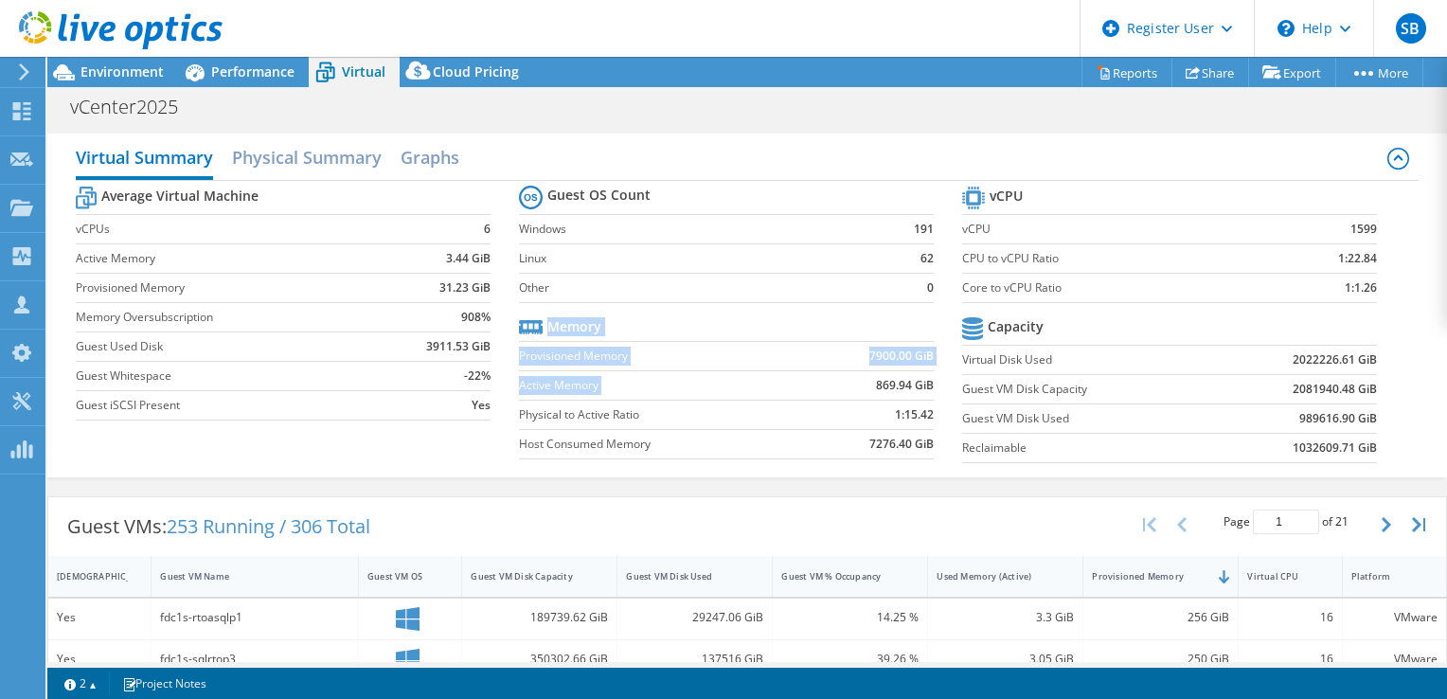
drag, startPoint x: 868, startPoint y: 387, endPoint x: 927, endPoint y: 394, distance: 60.0
click at [927, 394] on section "Guest OS Count Windows 191 Linux 62 Other 0 Memory Provisioned Memory 7900.00 G…" at bounding box center [740, 325] width 443 height 288
drag, startPoint x: 927, startPoint y: 394, endPoint x: 940, endPoint y: 400, distance: 13.6
click at [940, 400] on section "Guest OS Count Windows 191 Linux 62 Other 0 Memory Provisioned Memory 7900.00 G…" at bounding box center [740, 325] width 443 height 288
click at [858, 350] on td "7900.00 GiB" at bounding box center [869, 355] width 130 height 29
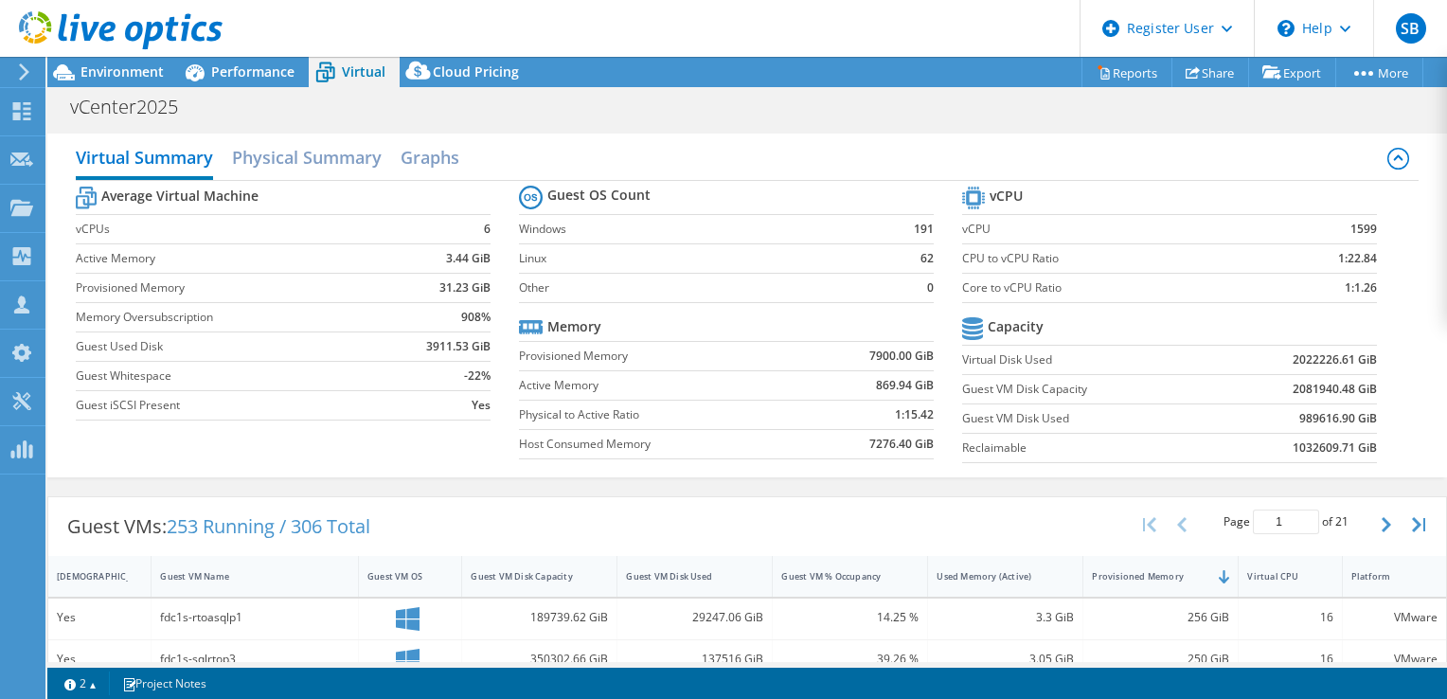
scroll to position [379, 0]
click at [689, 570] on div "Guest VM Disk Used" at bounding box center [683, 576] width 115 height 12
click at [684, 582] on div "Guest VM Disk Used" at bounding box center [684, 576] width 132 height 29
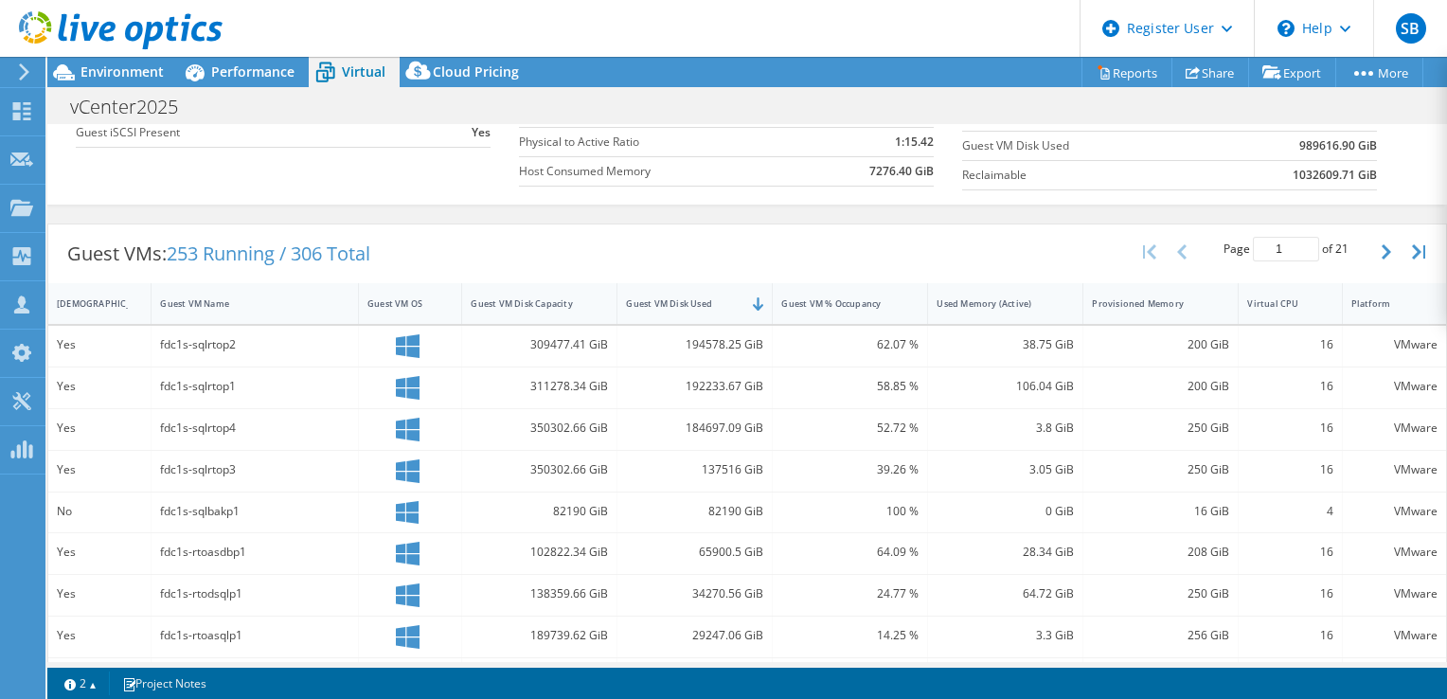
scroll to position [140, 0]
click at [812, 246] on div "Guest VMs: 253 Running / 306 Total Page 1 of 21 5 rows 10 rows 20 rows 25 rows …" at bounding box center [747, 253] width 1398 height 59
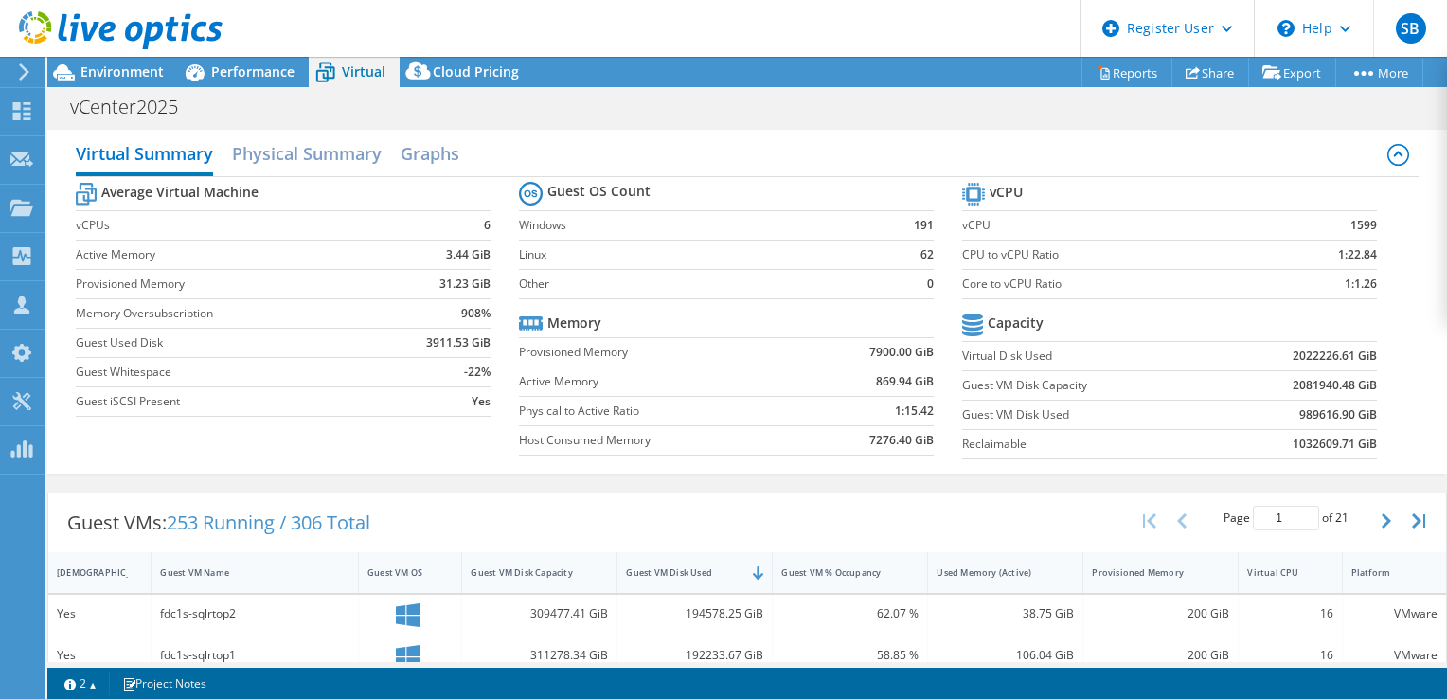
scroll to position [0, 0]
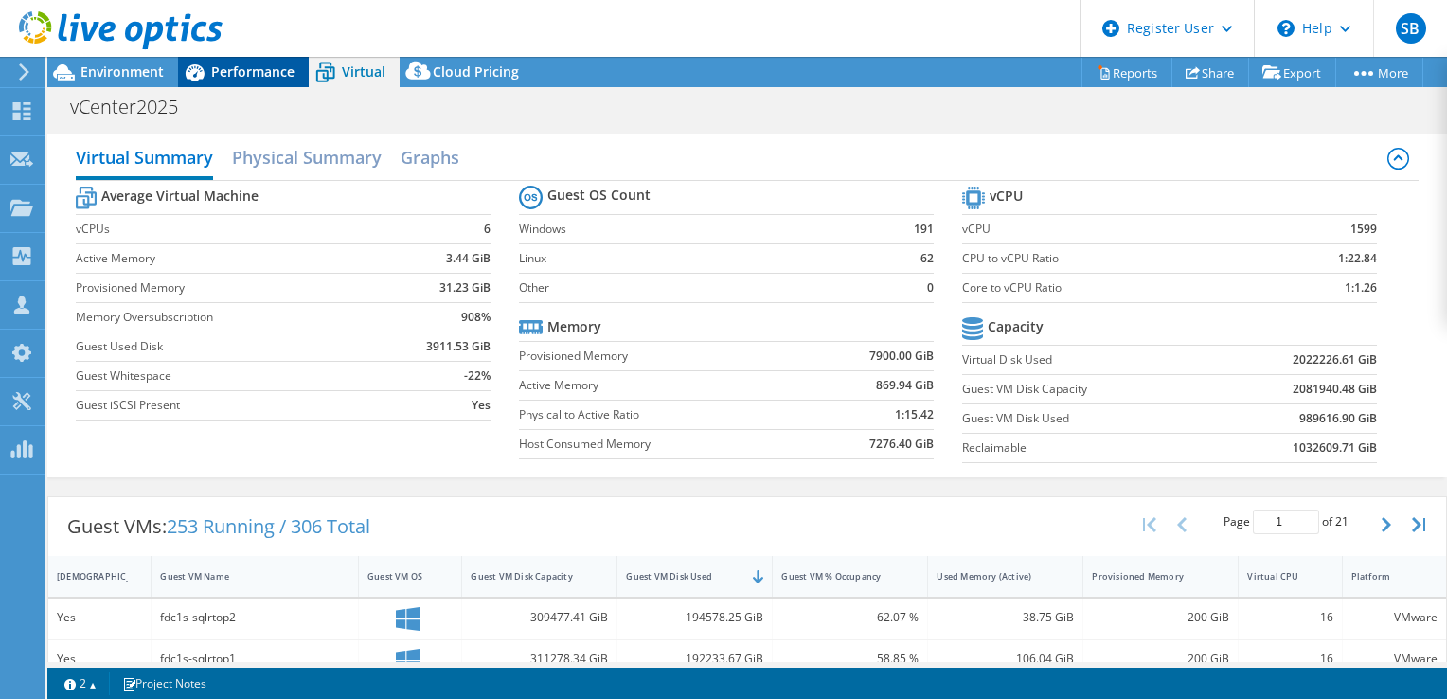
click at [257, 81] on div "Performance" at bounding box center [243, 72] width 131 height 30
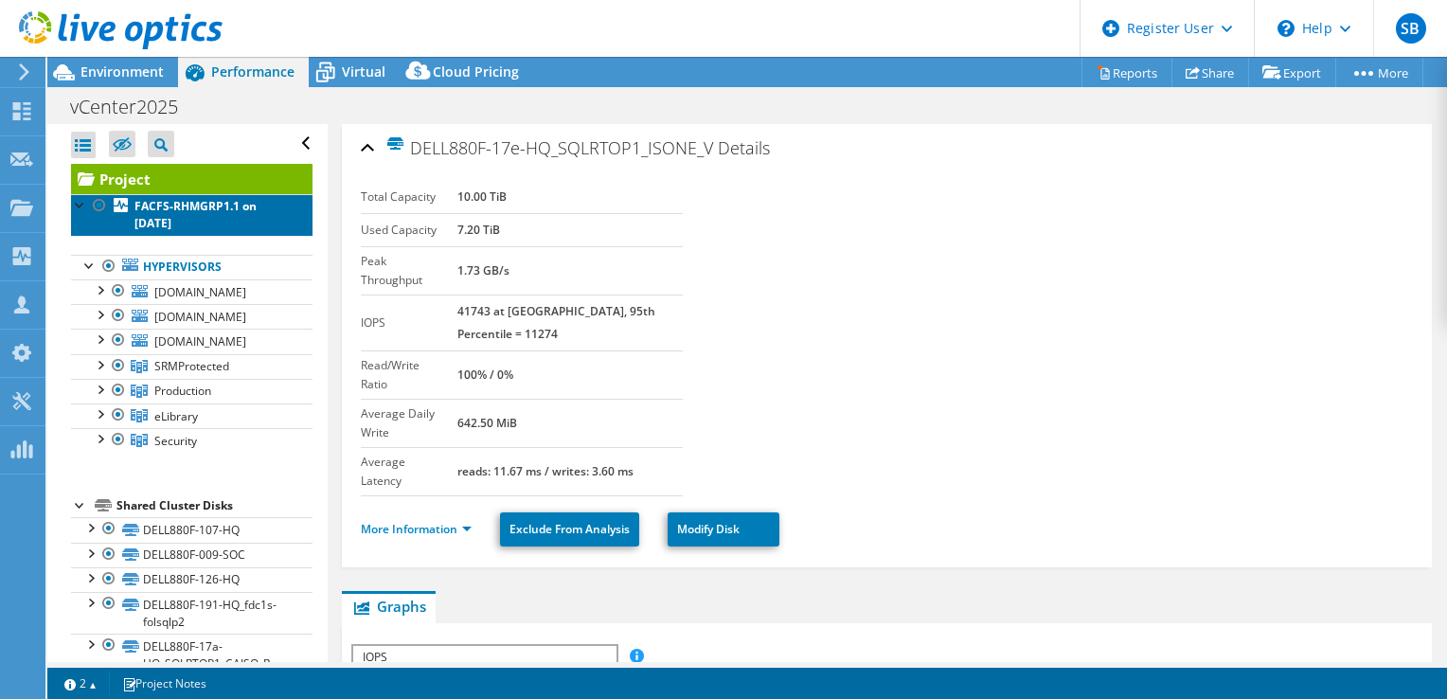
click at [201, 202] on b "FACFS-RHMGRP1.1 on [DATE]" at bounding box center [196, 214] width 122 height 33
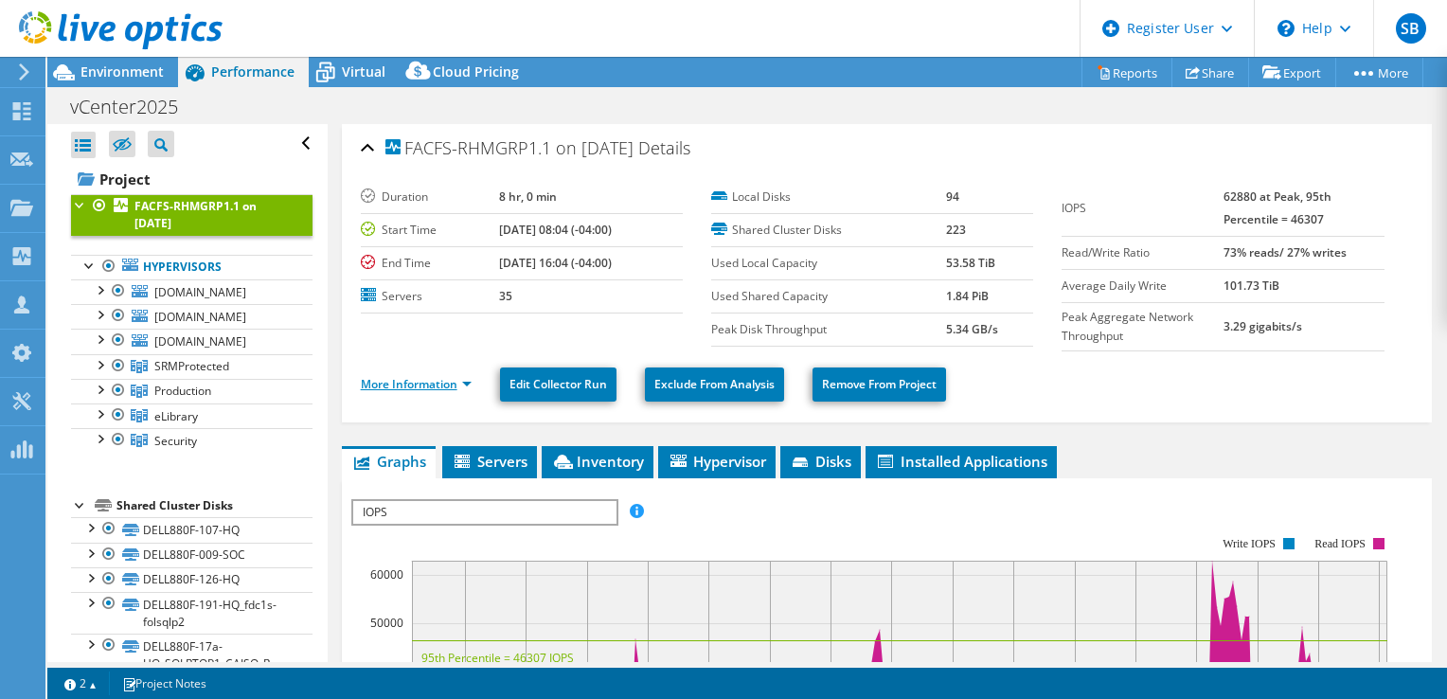
click at [454, 381] on link "More Information" at bounding box center [416, 384] width 111 height 16
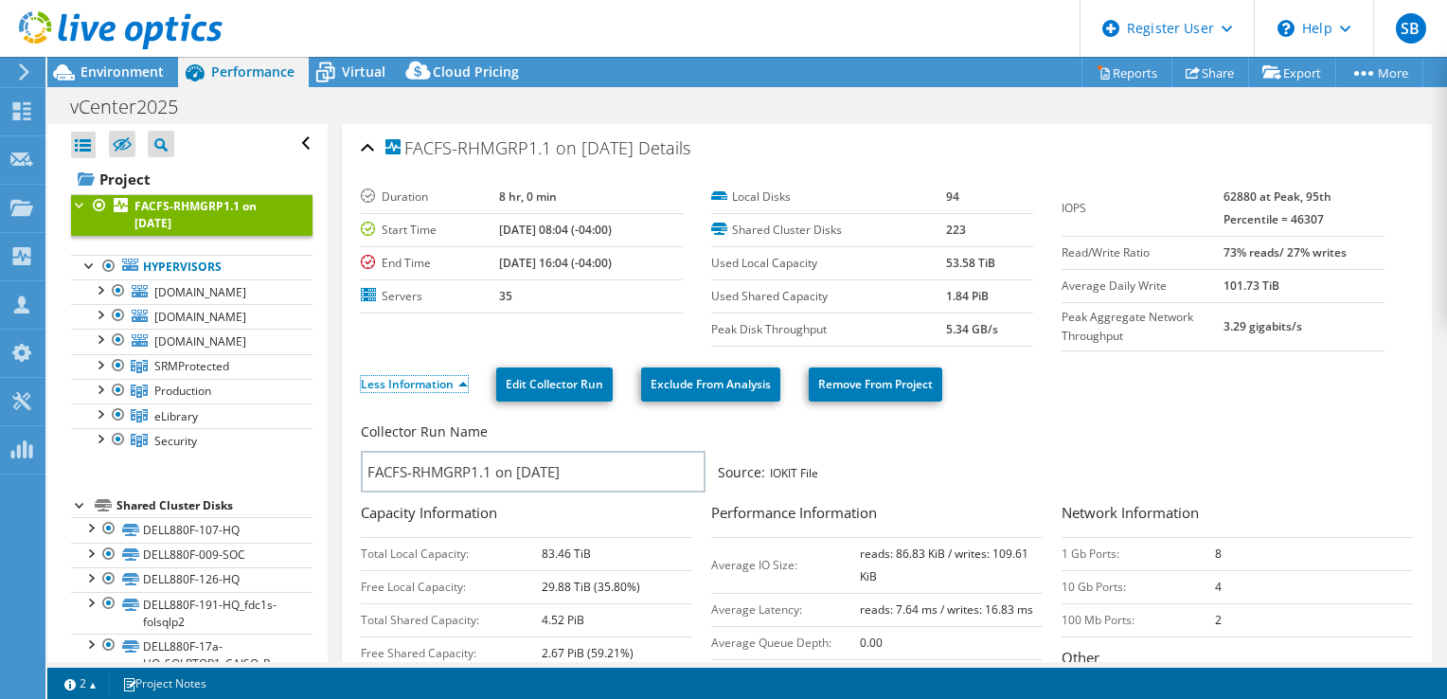
scroll to position [95, 0]
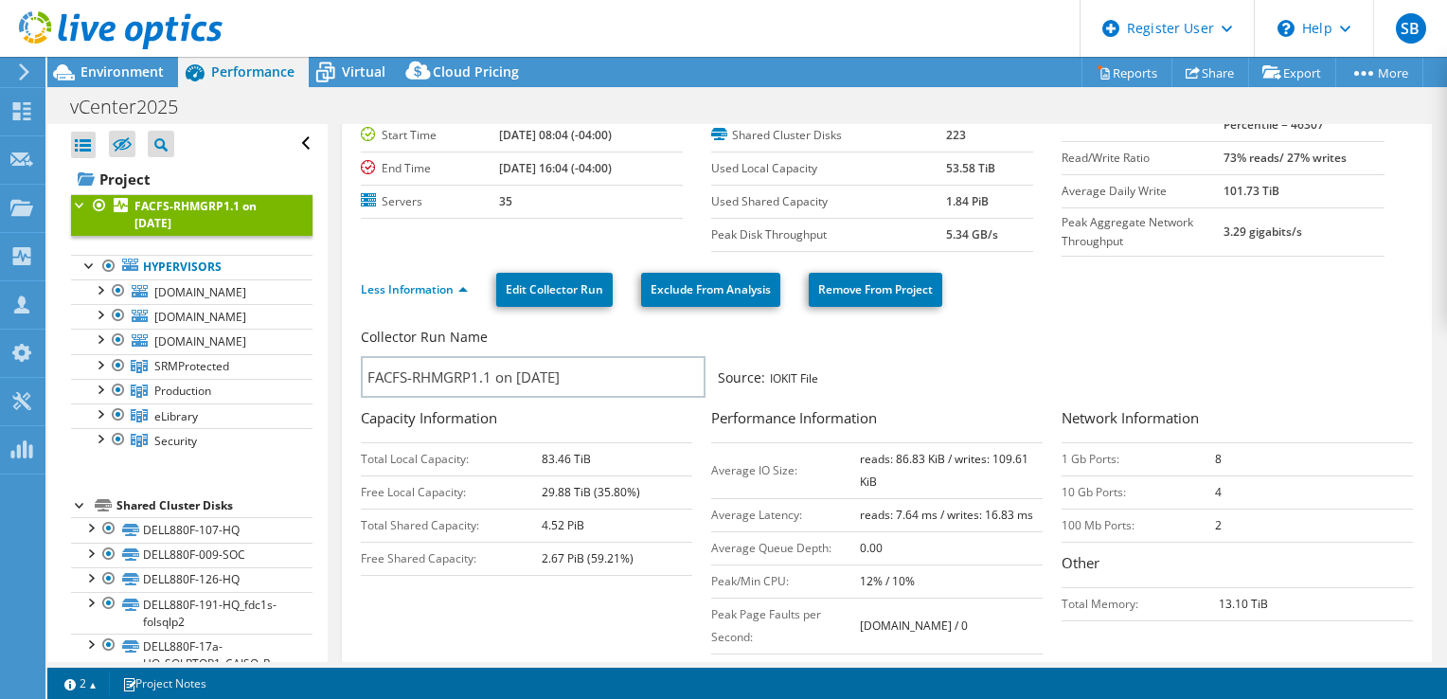
drag, startPoint x: 931, startPoint y: 201, endPoint x: 985, endPoint y: 199, distance: 54.0
click at [985, 199] on tr "Used Shared Capacity 1.84 PiB" at bounding box center [872, 201] width 322 height 33
drag, startPoint x: 985, startPoint y: 199, endPoint x: 1047, endPoint y: 328, distance: 142.8
click at [1047, 328] on div "Collector Run Name" at bounding box center [877, 342] width 1033 height 28
